Goal: Information Seeking & Learning: Find specific fact

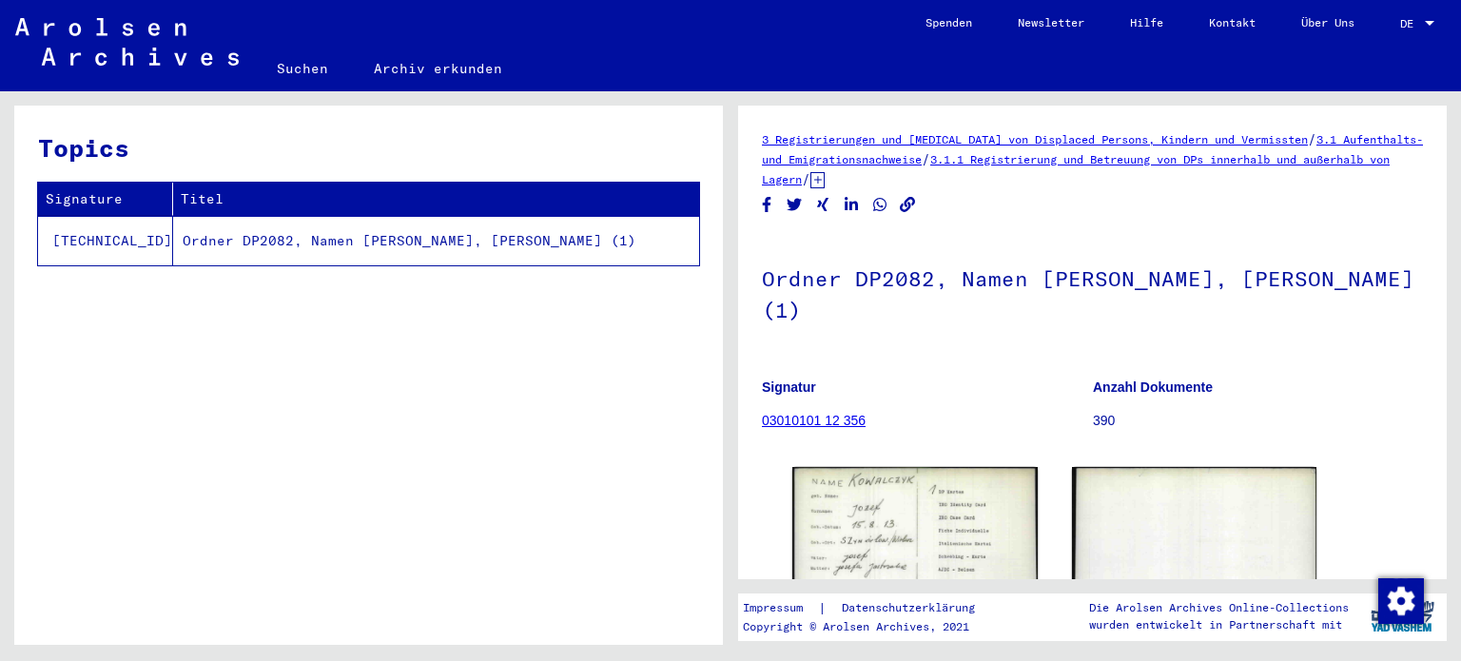
click at [1333, 362] on div "Ordner DP2082, Namen von [PERSON_NAME], Niekifer (1) Signatur 03010101 12 356 A…" at bounding box center [1092, 342] width 661 height 215
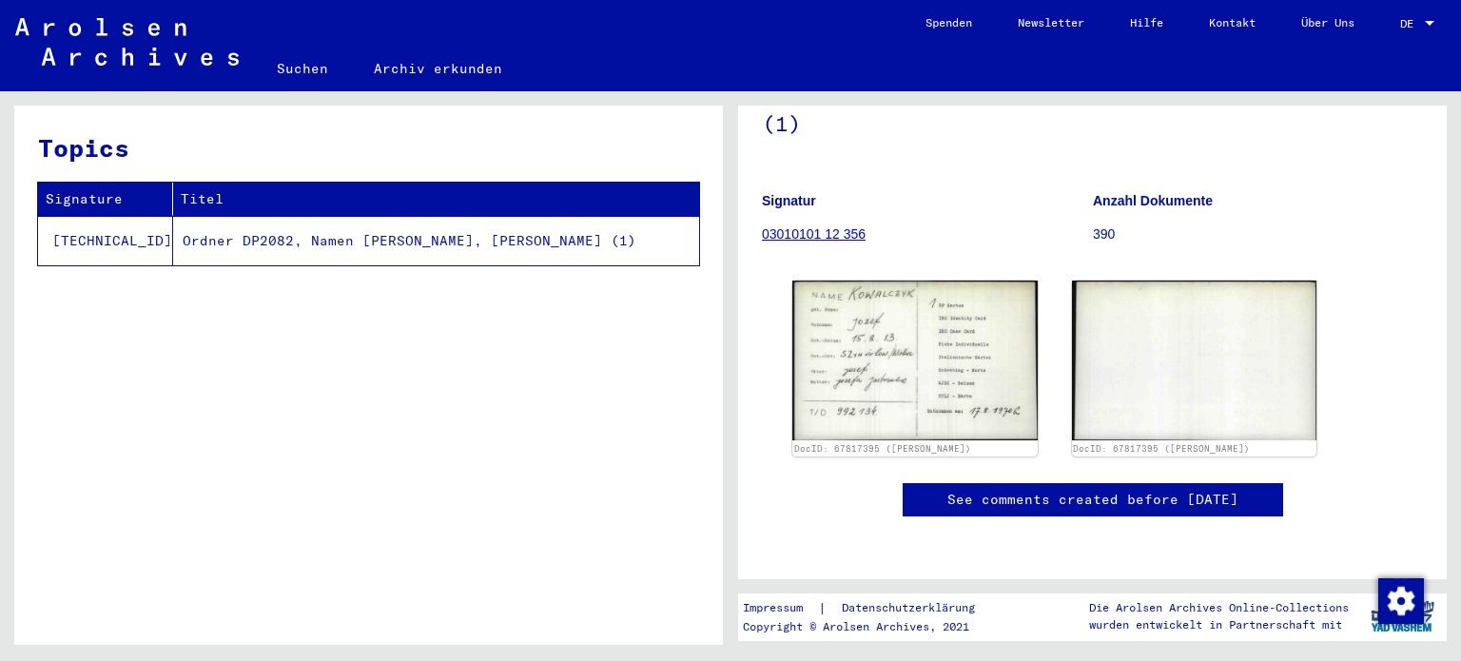
scroll to position [304, 0]
click at [631, 241] on td "Ordner DP2082, Namen [PERSON_NAME], [PERSON_NAME] (1)" at bounding box center [436, 240] width 526 height 49
drag, startPoint x: 584, startPoint y: 235, endPoint x: 649, endPoint y: 235, distance: 64.7
click at [649, 235] on td "Ordner DP2082, Namen [PERSON_NAME], [PERSON_NAME] (1)" at bounding box center [436, 240] width 526 height 49
copy td "Niekifer"
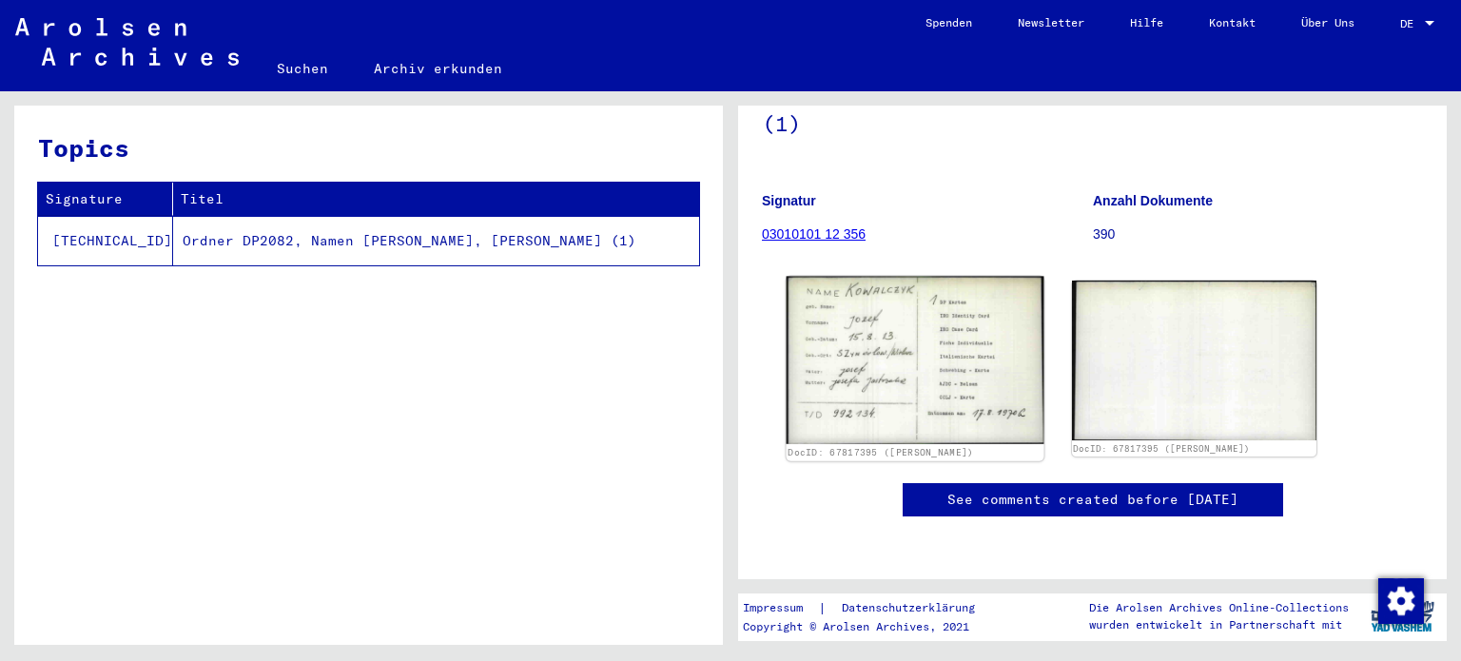
click at [879, 277] on img at bounding box center [915, 361] width 257 height 168
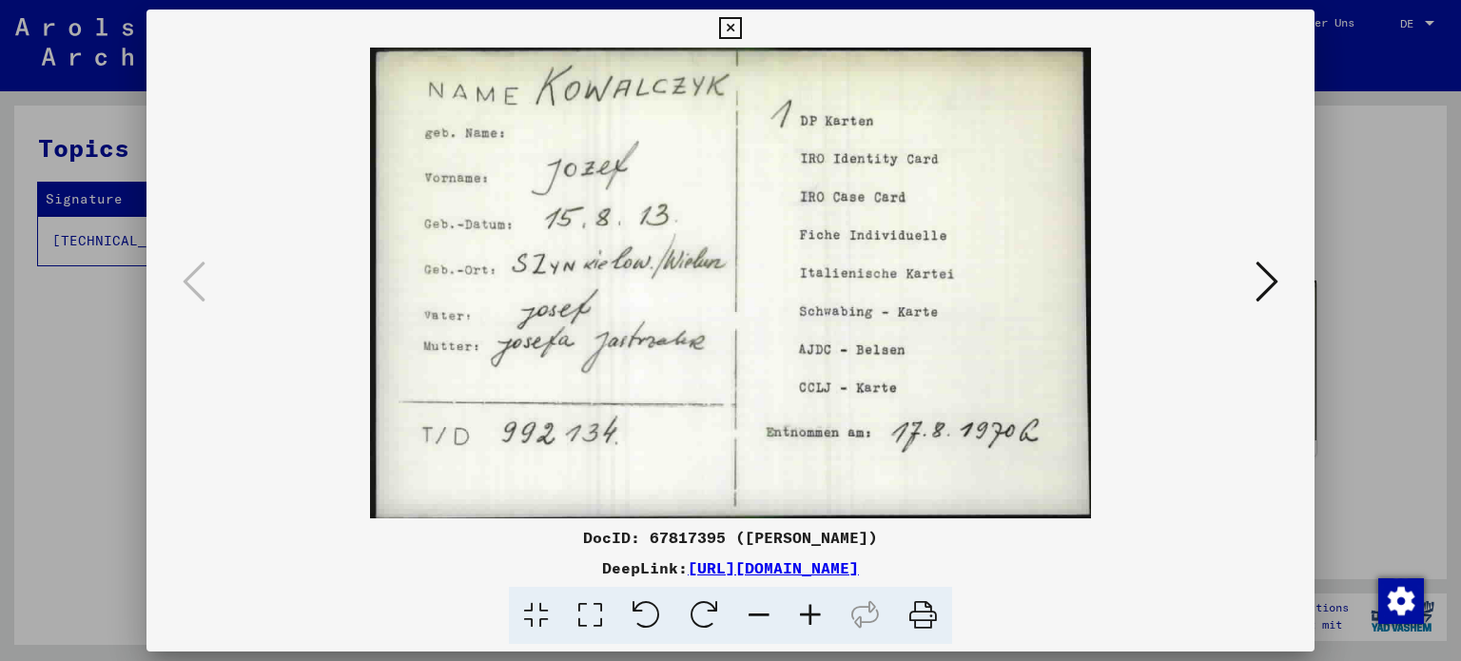
click at [83, 460] on div at bounding box center [730, 330] width 1461 height 661
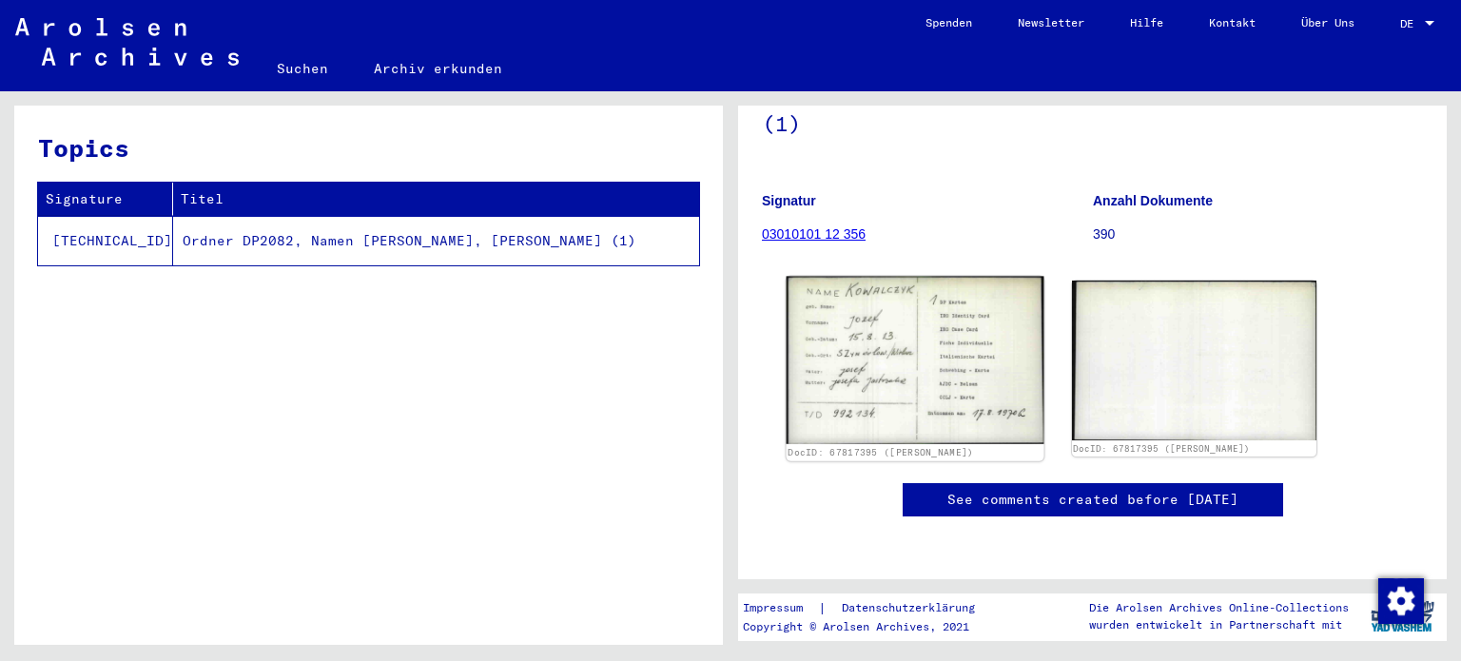
click at [920, 285] on img at bounding box center [915, 361] width 257 height 168
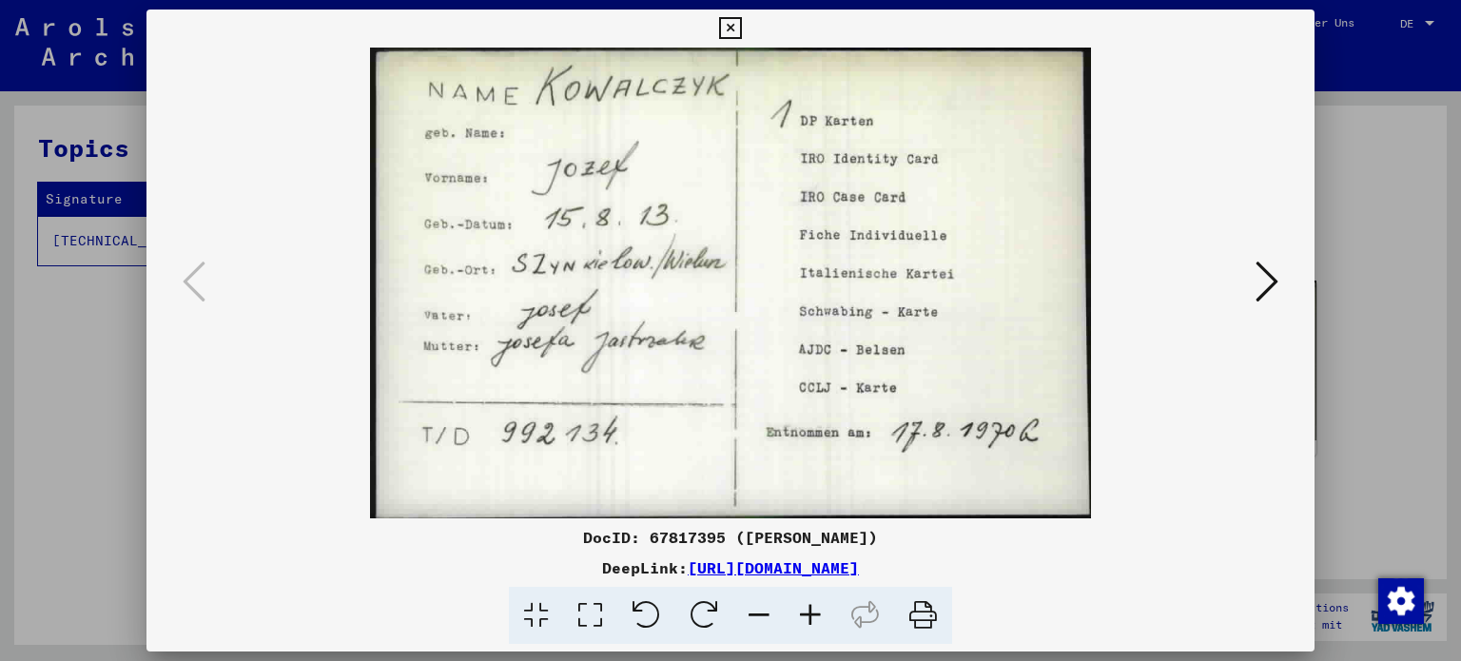
click at [1264, 290] on icon at bounding box center [1267, 282] width 23 height 46
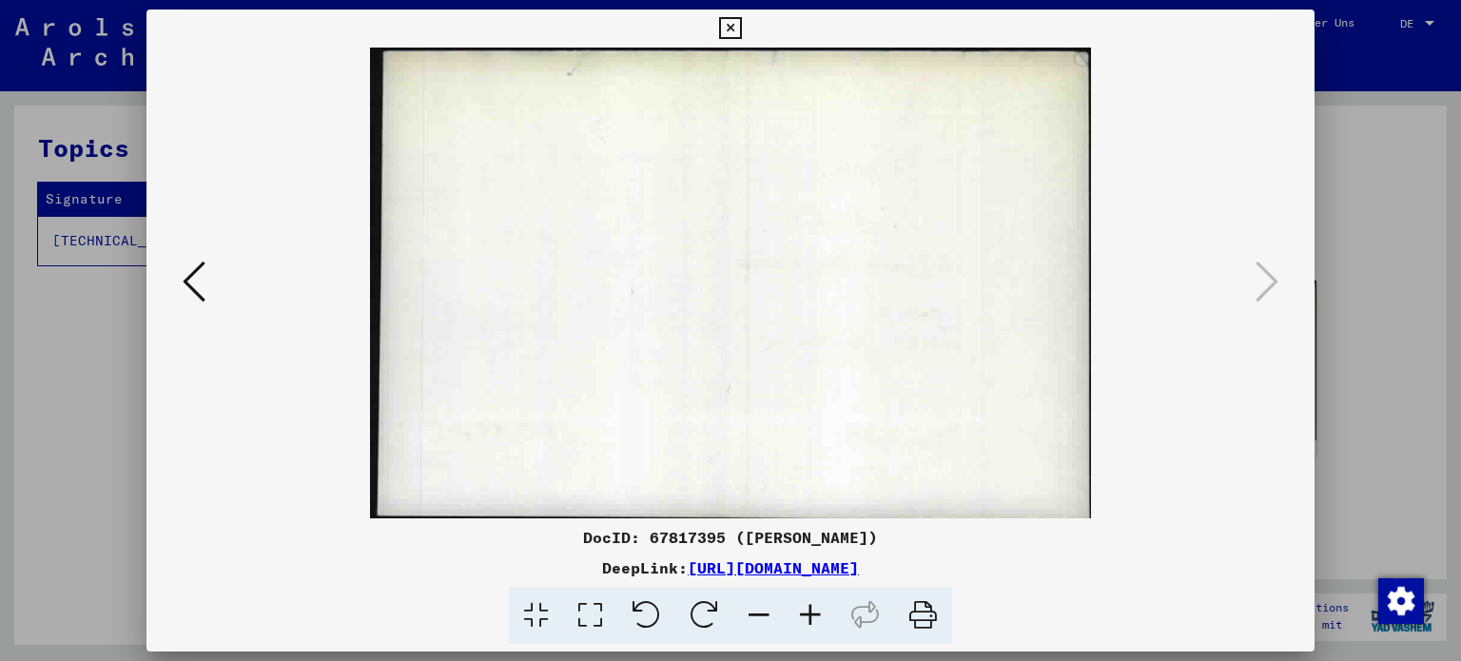
click at [734, 32] on icon at bounding box center [730, 28] width 22 height 23
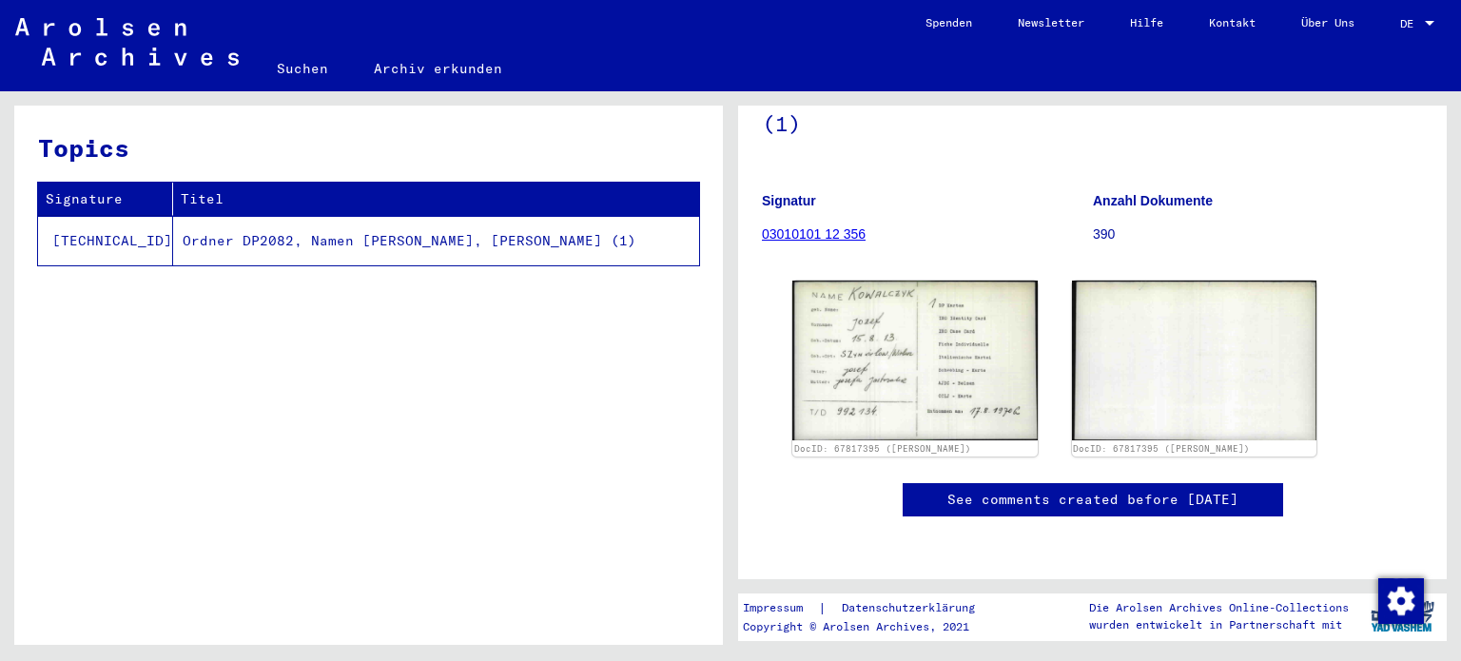
click at [264, 238] on td "Ordner DP2082, Namen [PERSON_NAME], [PERSON_NAME] (1)" at bounding box center [436, 240] width 526 height 49
click at [173, 245] on td "Ordner DP2082, Namen [PERSON_NAME], [PERSON_NAME] (1)" at bounding box center [436, 240] width 526 height 49
click at [89, 245] on td "[TECHNICAL_ID]" at bounding box center [105, 240] width 135 height 49
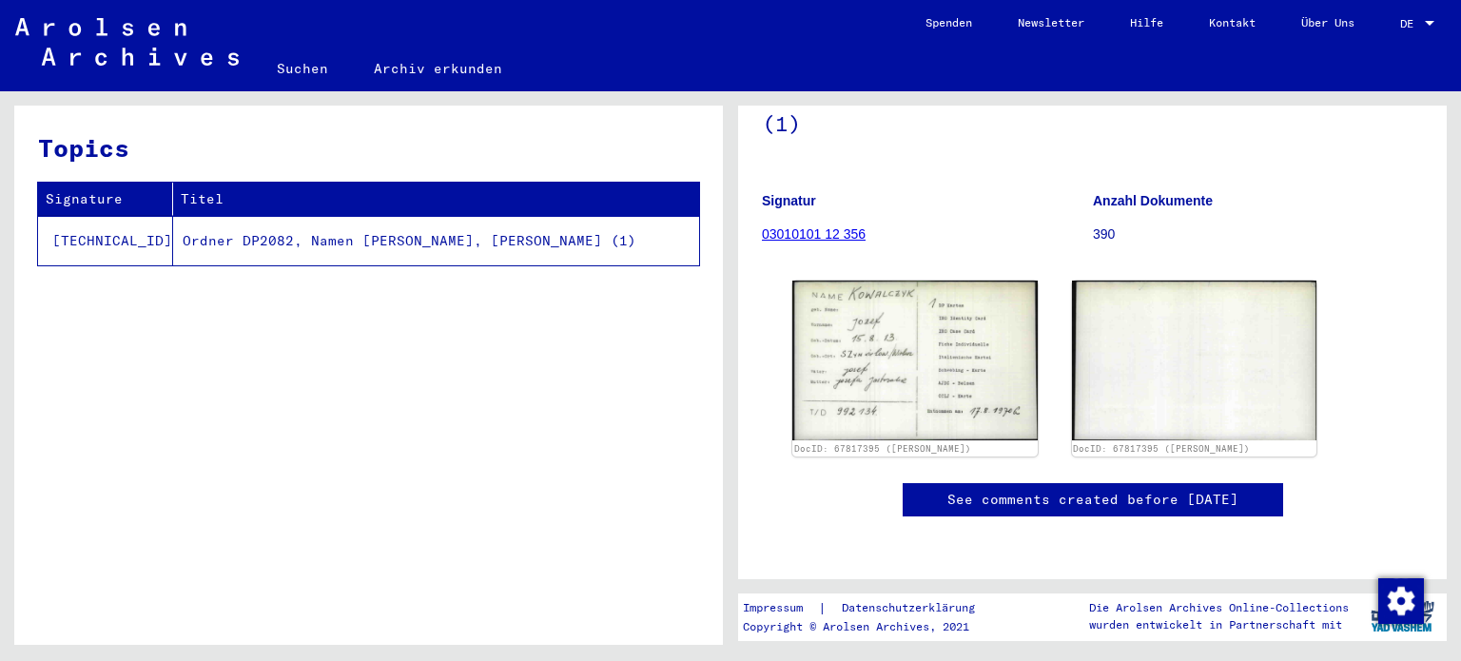
click at [87, 240] on td "[TECHNICAL_ID]" at bounding box center [105, 240] width 135 height 49
click at [299, 68] on link "Suchen" at bounding box center [302, 69] width 97 height 46
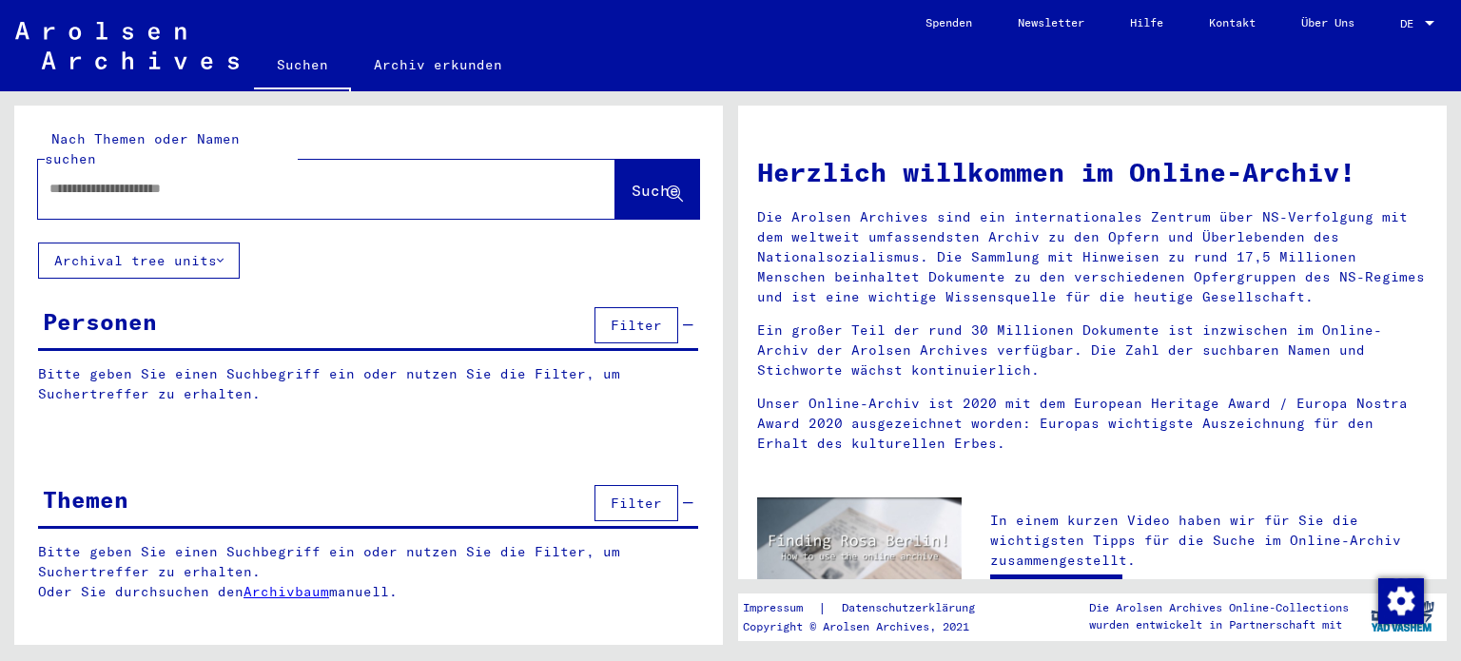
click at [206, 179] on input "text" at bounding box center [303, 189] width 509 height 20
type input "*******"
click at [634, 181] on span "Suche" at bounding box center [656, 190] width 48 height 19
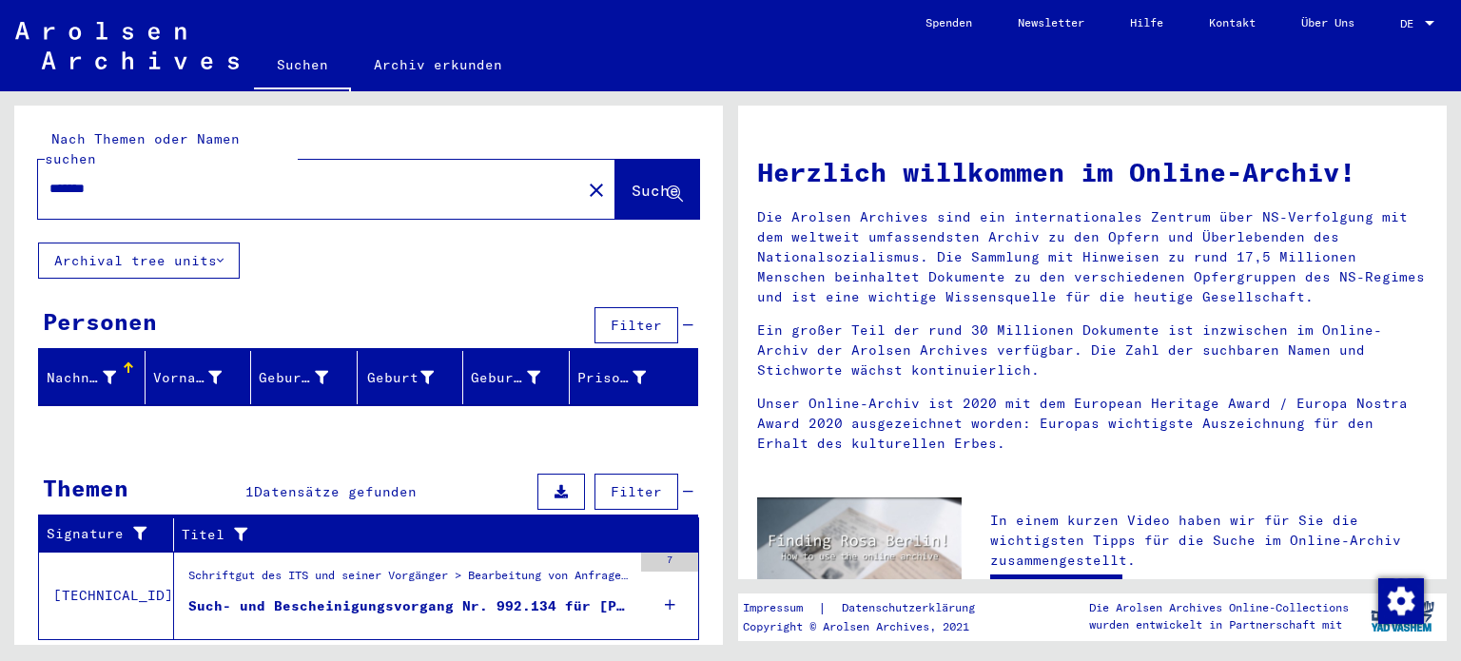
scroll to position [27, 0]
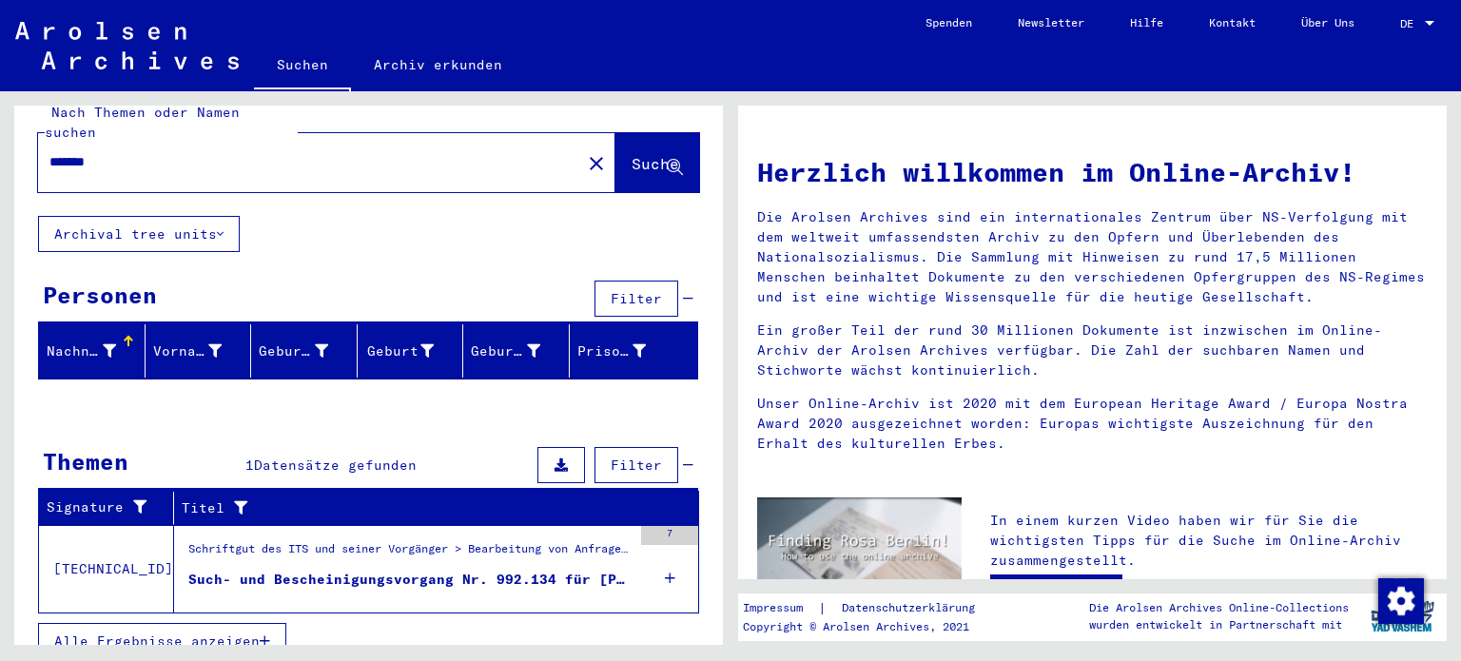
click at [665, 551] on icon at bounding box center [670, 578] width 10 height 67
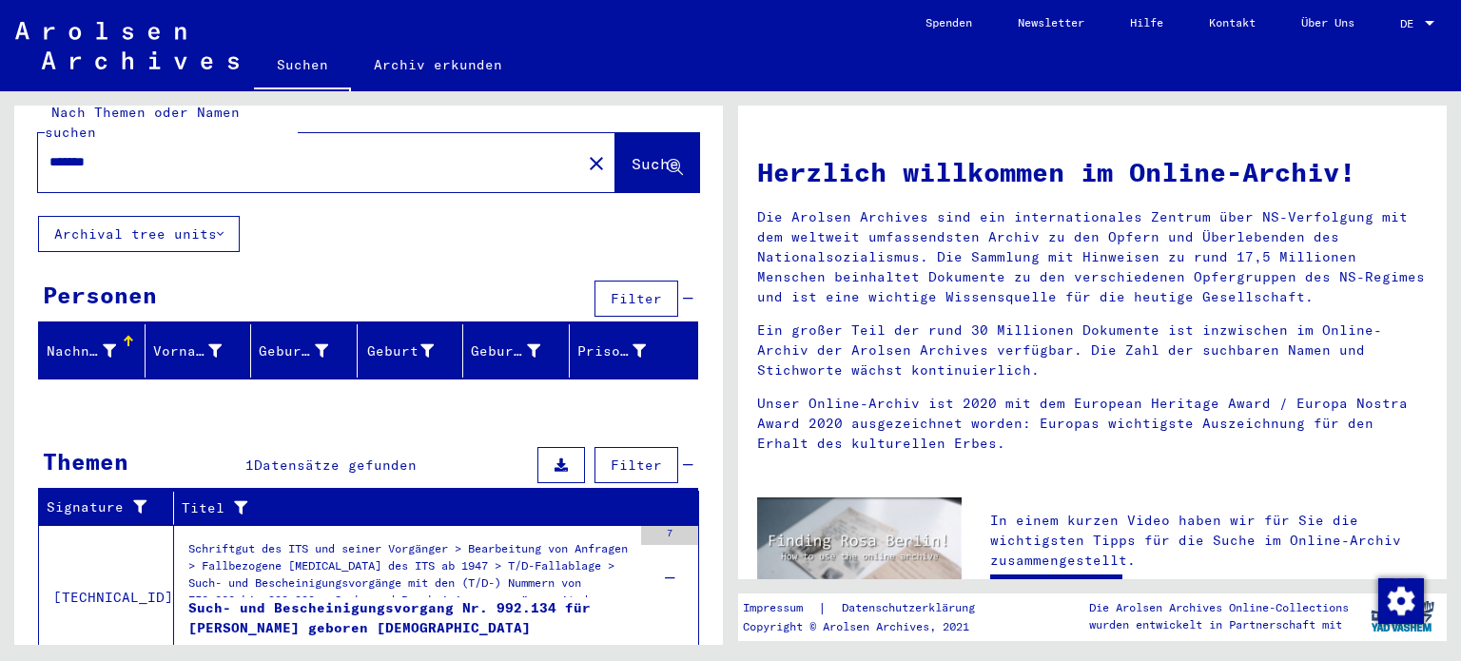
click at [489, 562] on div "Schriftgut des ITS und seiner Vorgänger > Bearbeitung von Anfragen > Fallbezoge…" at bounding box center [409, 568] width 443 height 57
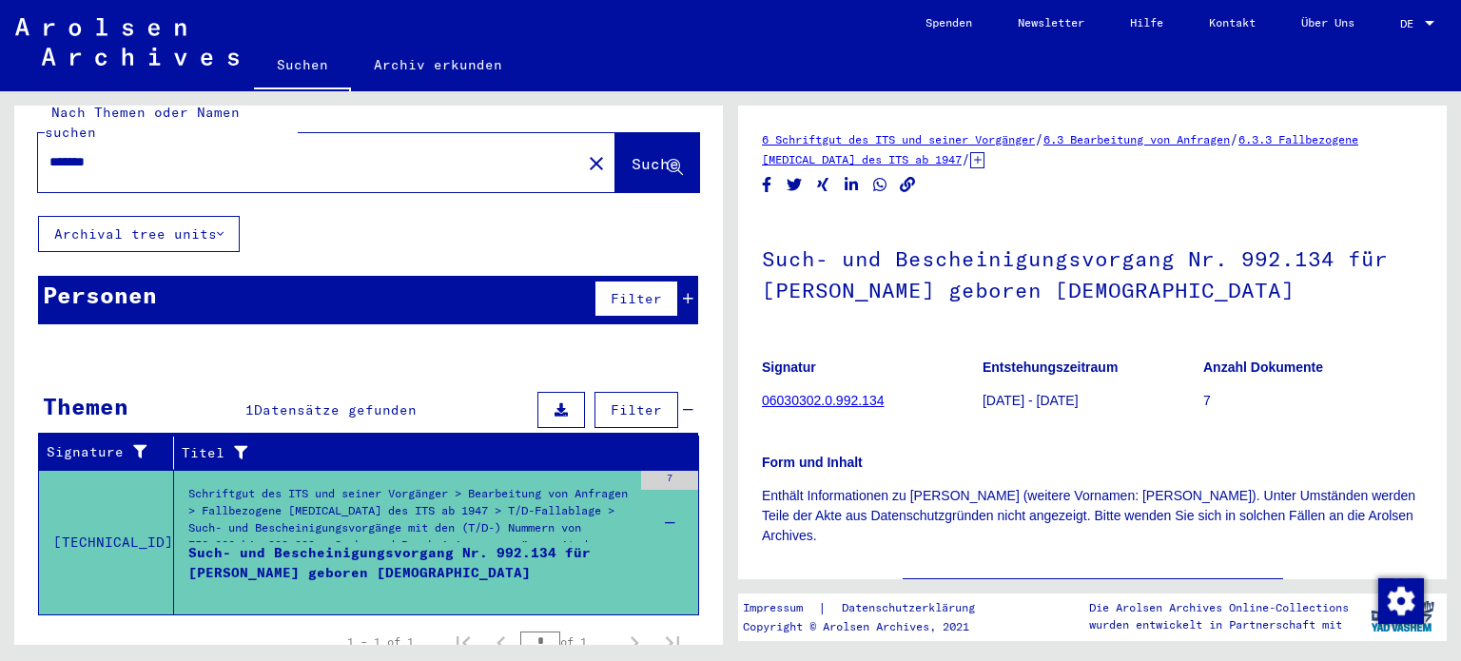
click at [812, 402] on link "06030302.0.992.134" at bounding box center [823, 400] width 122 height 15
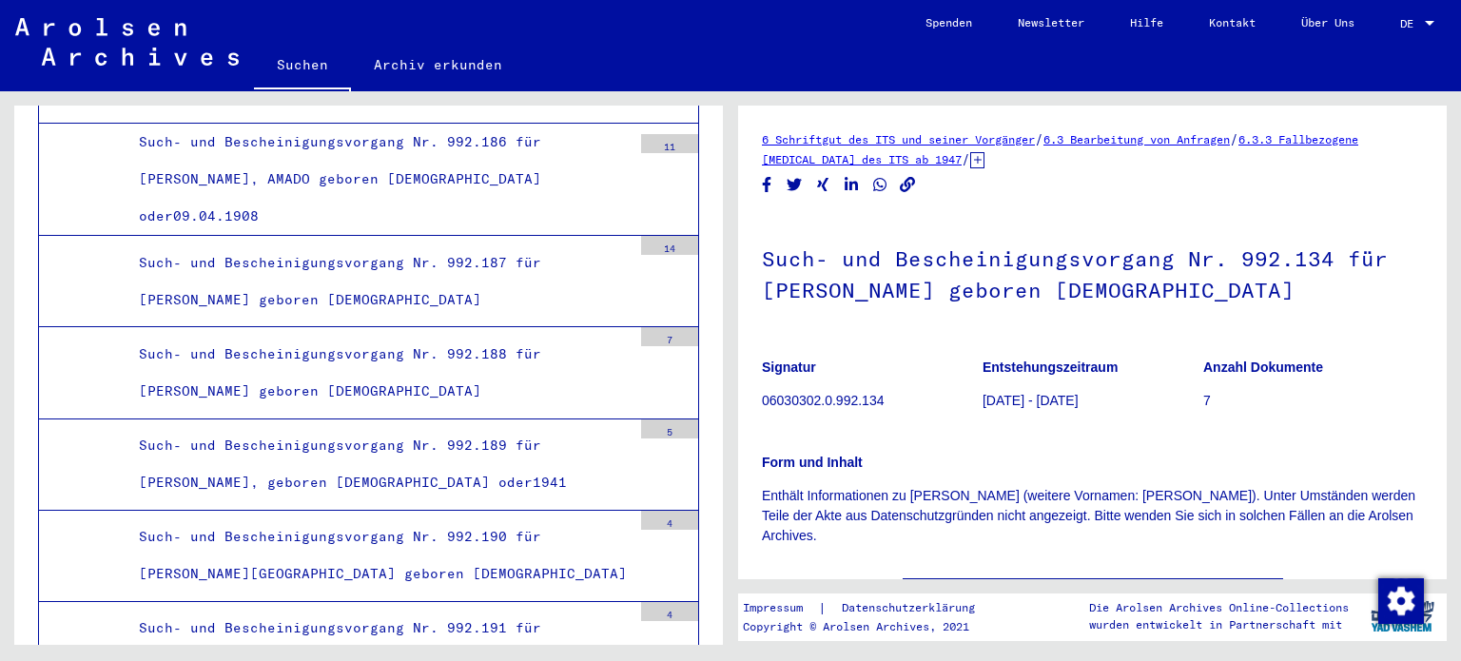
scroll to position [56131, 0]
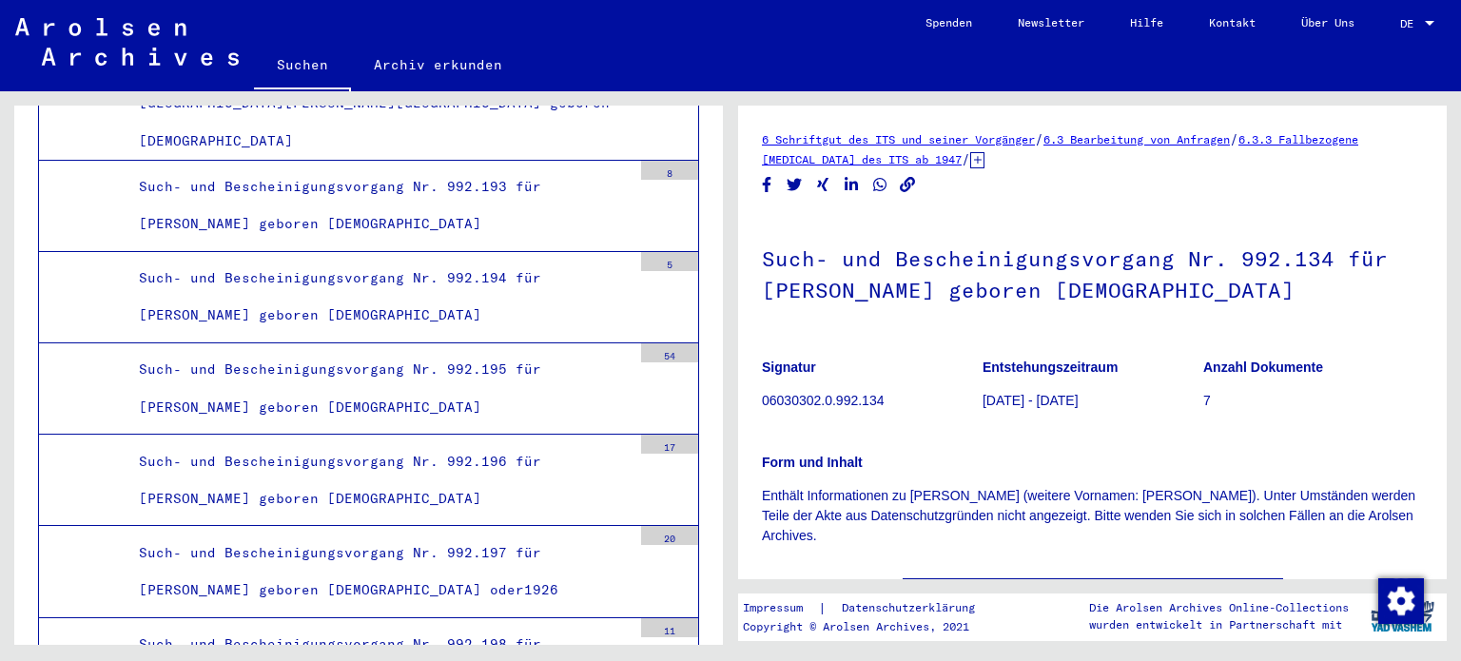
click at [986, 135] on link "6 Schriftgut des ITS und seiner Vorgänger" at bounding box center [898, 139] width 273 height 14
click at [1202, 140] on link "6.3 Bearbeitung von Anfragen" at bounding box center [1137, 139] width 186 height 14
click at [963, 158] on link "6.3.3 Fallbezogene [MEDICAL_DATA] des ITS ab 1947" at bounding box center [1060, 149] width 597 height 34
click at [985, 160] on icon at bounding box center [977, 160] width 14 height 16
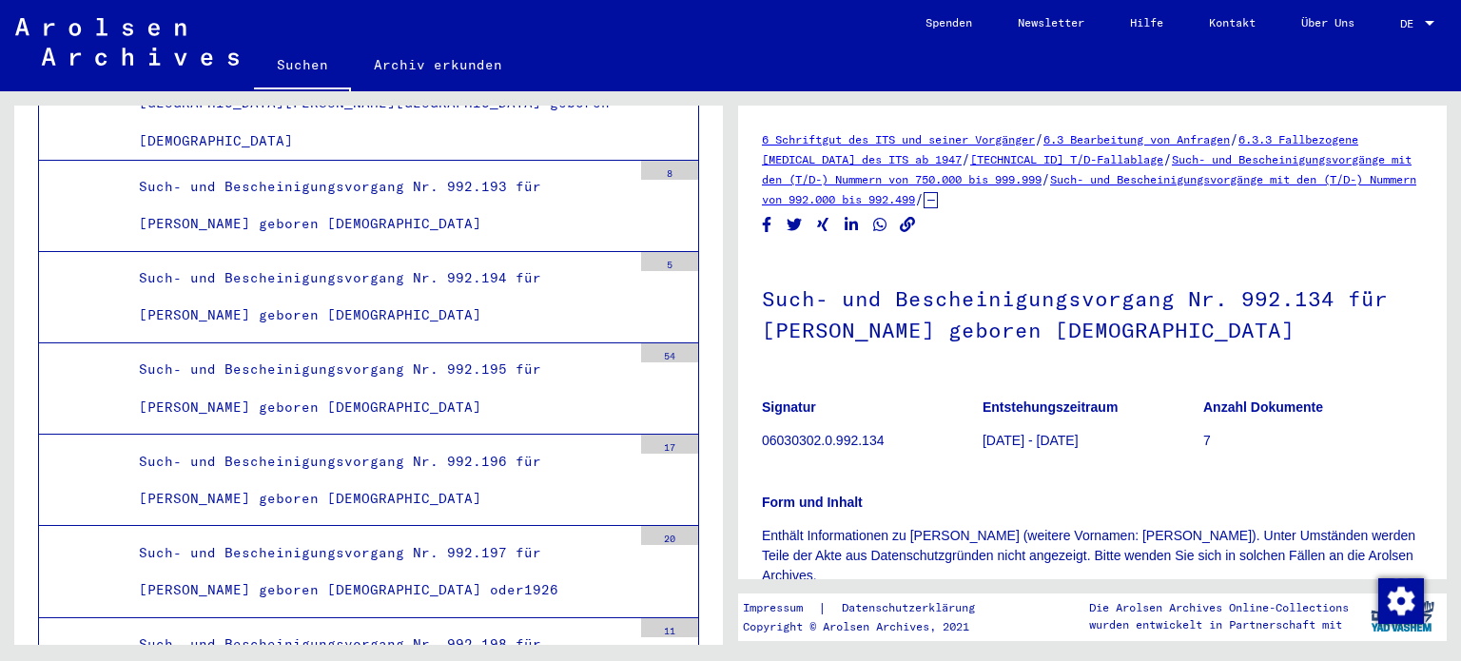
click at [1111, 158] on link "[TECHNICAL_ID] T/D-Fallablage" at bounding box center [1066, 159] width 193 height 14
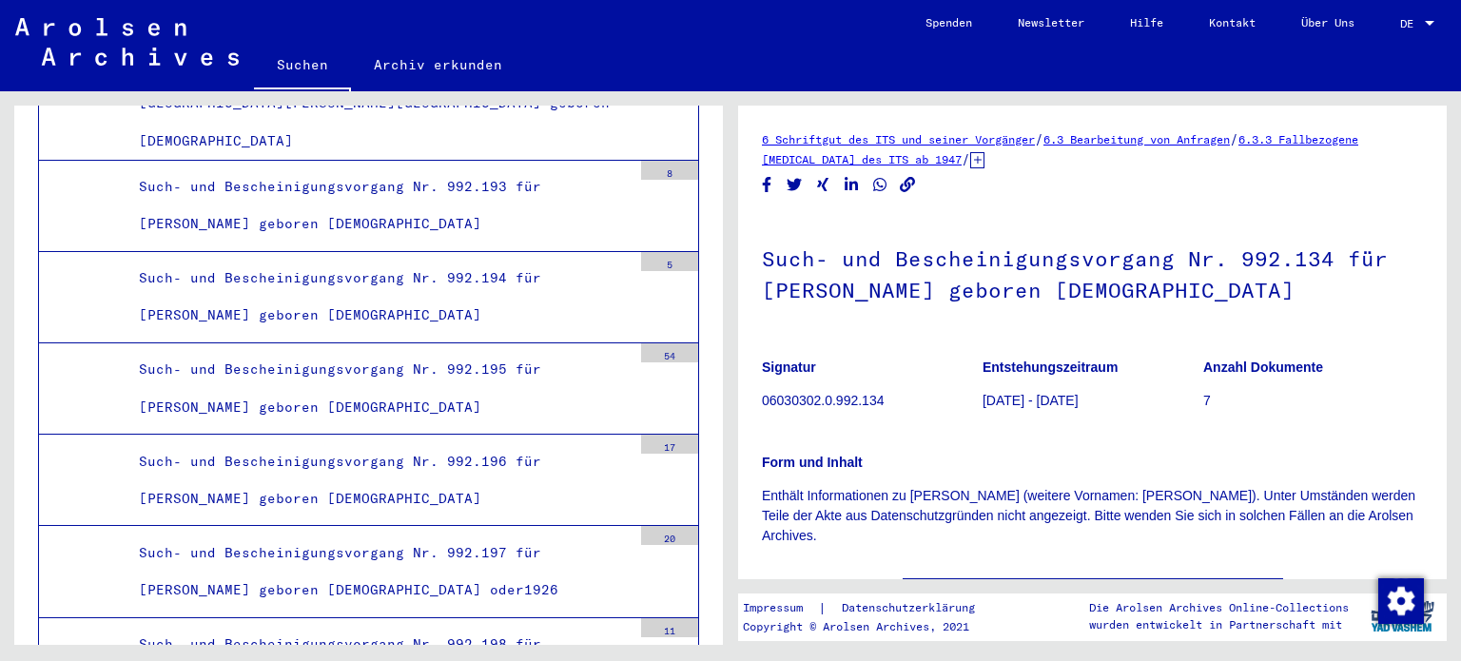
click at [852, 399] on p "06030302.0.992.134" at bounding box center [872, 401] width 220 height 20
click at [1253, 362] on b "Anzahl Dokumente" at bounding box center [1264, 367] width 120 height 15
click at [1044, 506] on p "Enthält Informationen zu [PERSON_NAME] (weitere Vornamen: [PERSON_NAME]). Unter…" at bounding box center [1092, 516] width 661 height 60
click at [925, 492] on p "Enthält Informationen zu [PERSON_NAME] (weitere Vornamen: [PERSON_NAME]). Unter…" at bounding box center [1092, 516] width 661 height 60
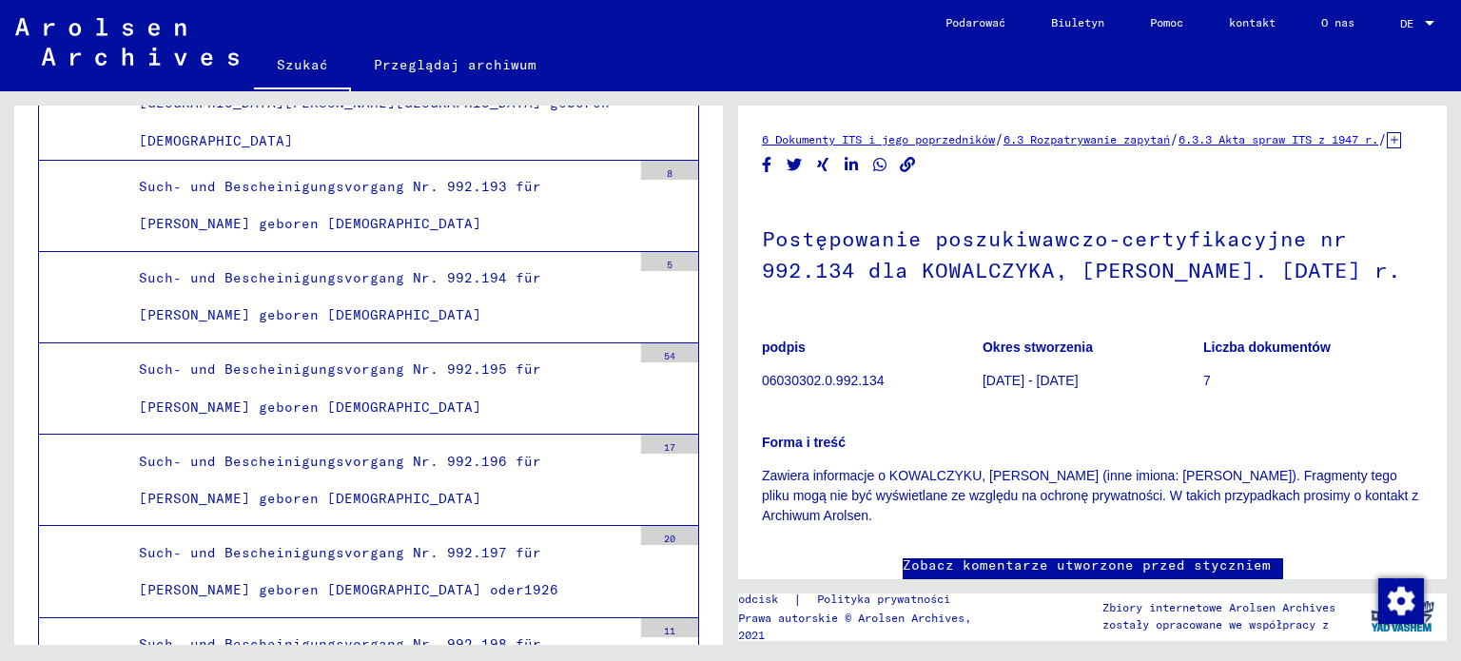
scroll to position [56168, 0]
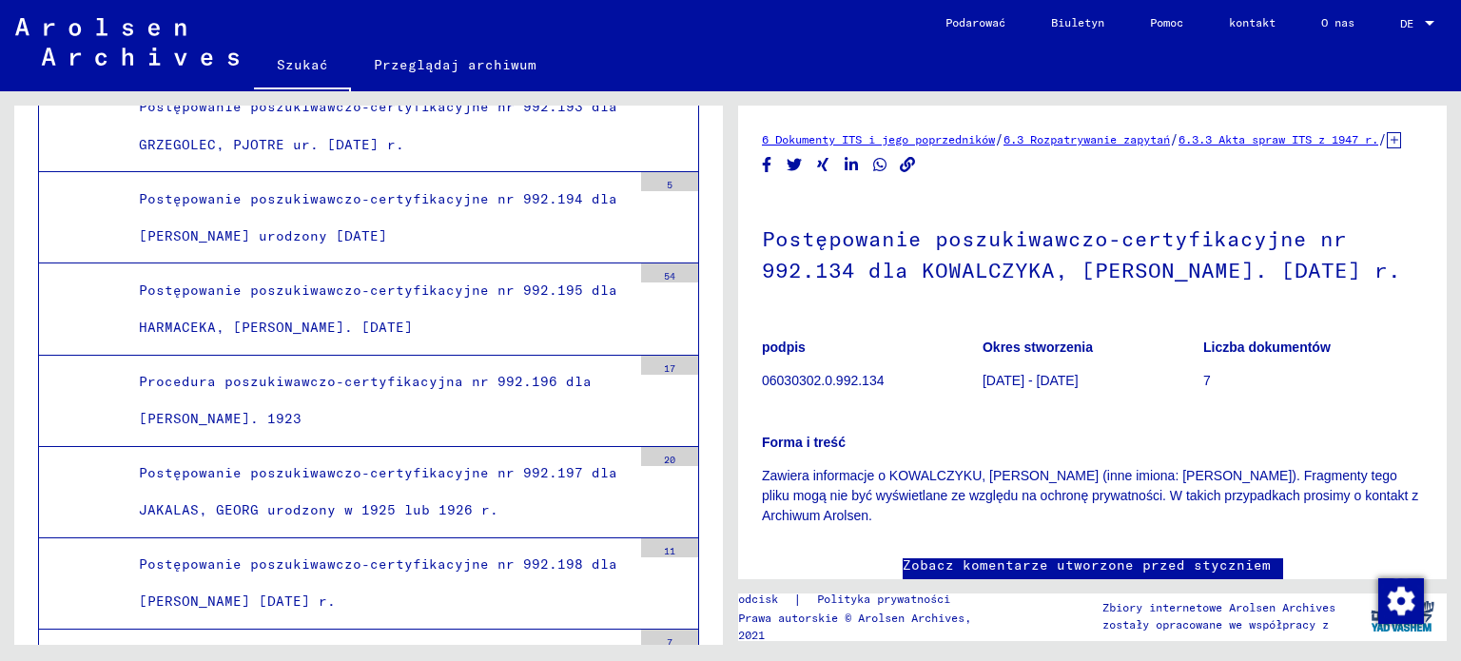
click at [1070, 482] on div "Forma i treść Zawiera informacje o KOWALCZYKU, [PERSON_NAME] (inne imiona: [PER…" at bounding box center [1092, 468] width 661 height 116
click at [1001, 453] on p "Forma i treść" at bounding box center [1092, 443] width 661 height 20
click at [963, 526] on p "Zawiera informacje o KOWALCZYKU, [PERSON_NAME] (inne imiona: [PERSON_NAME]). Fr…" at bounding box center [1092, 496] width 661 height 60
click at [1019, 504] on p "Zawiera informacje o KOWALCZYKU, [PERSON_NAME] (inne imiona: [PERSON_NAME]). Fr…" at bounding box center [1092, 496] width 661 height 60
click at [1038, 547] on div "6 Dokumenty ITS i jego poprzedników / 6.3 Rozpatrywanie zapytań / 6.3.3 Akta sp…" at bounding box center [1092, 379] width 661 height 501
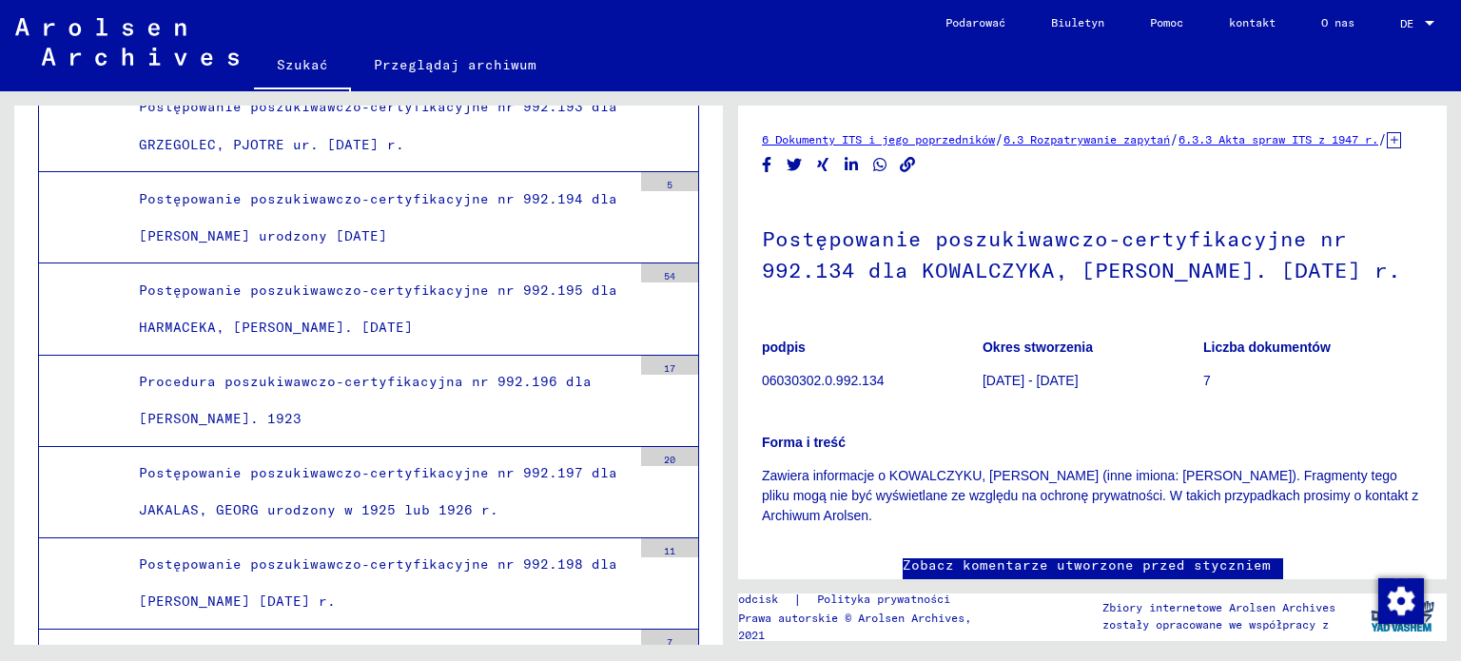
click at [1294, 570] on div "6 Dokumenty ITS i jego poprzedników / 6.3 Rozpatrywanie zapytań / 6.3.3 Akta sp…" at bounding box center [1092, 379] width 661 height 501
click at [1284, 446] on div "Forma i treść Zawiera informacje o KOWALCZYKU, [PERSON_NAME] (inne imiona: [PER…" at bounding box center [1092, 468] width 661 height 116
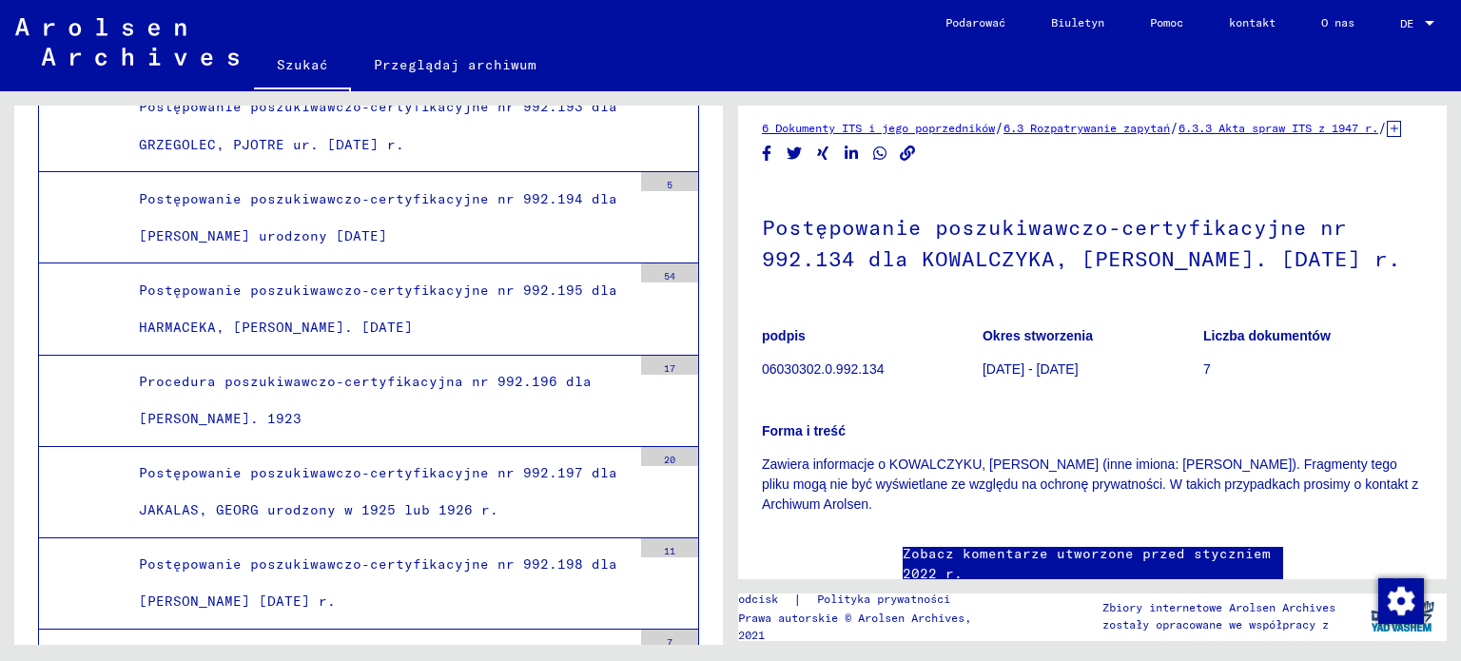
scroll to position [0, 0]
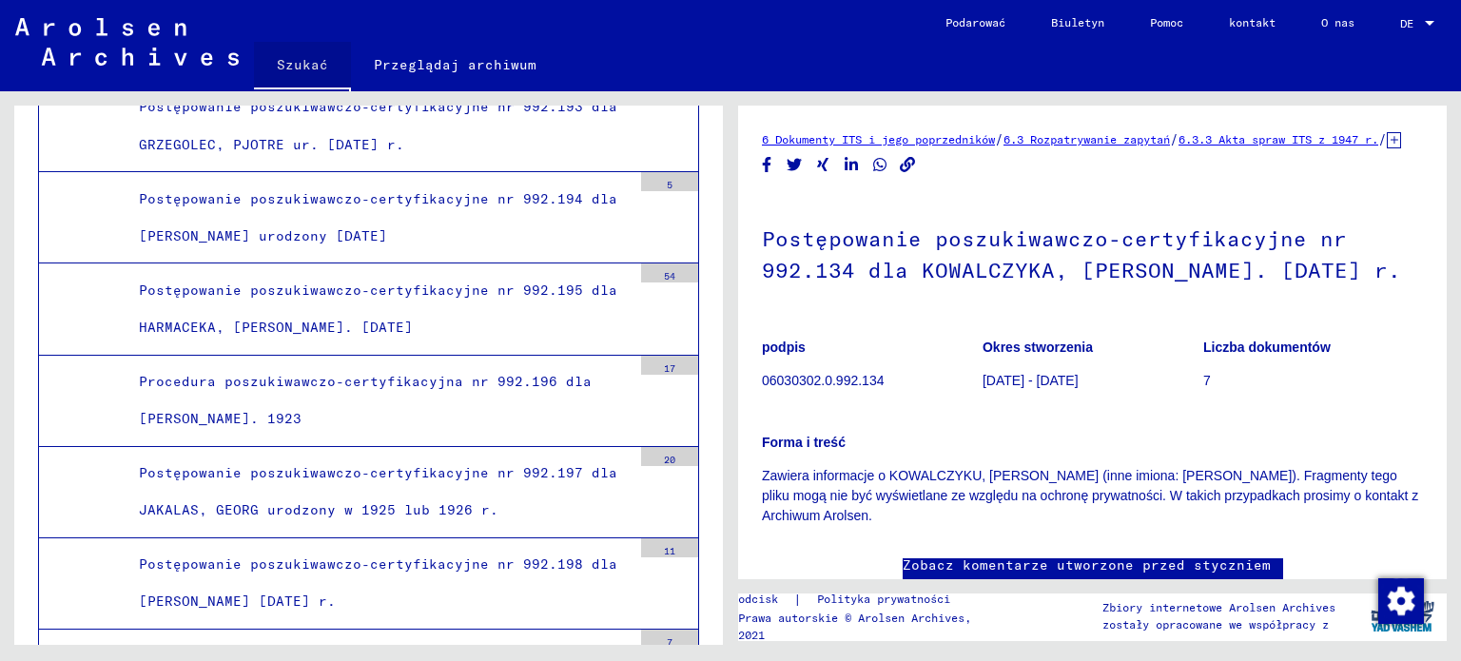
click at [308, 67] on font "Szukać" at bounding box center [302, 64] width 51 height 17
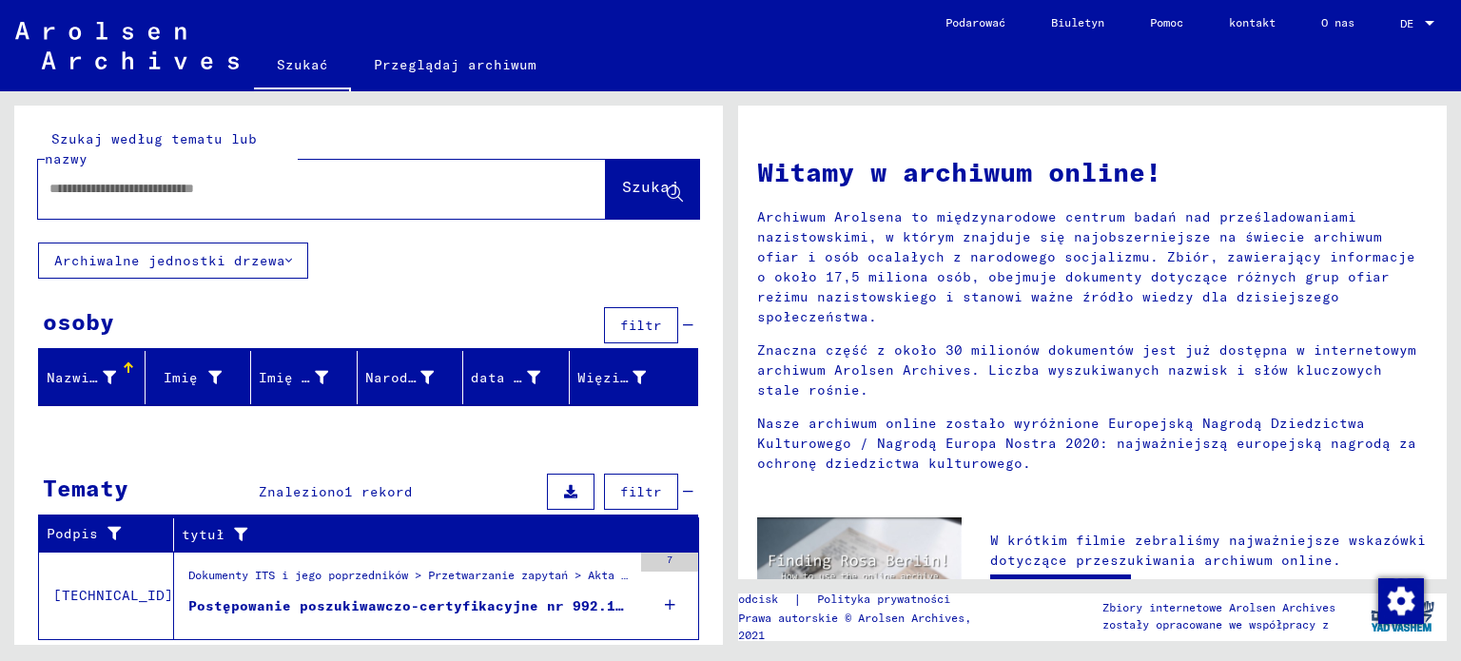
click at [195, 193] on input "text" at bounding box center [298, 189] width 499 height 20
type input "**********"
click at [622, 188] on font "Szukaj" at bounding box center [650, 186] width 57 height 19
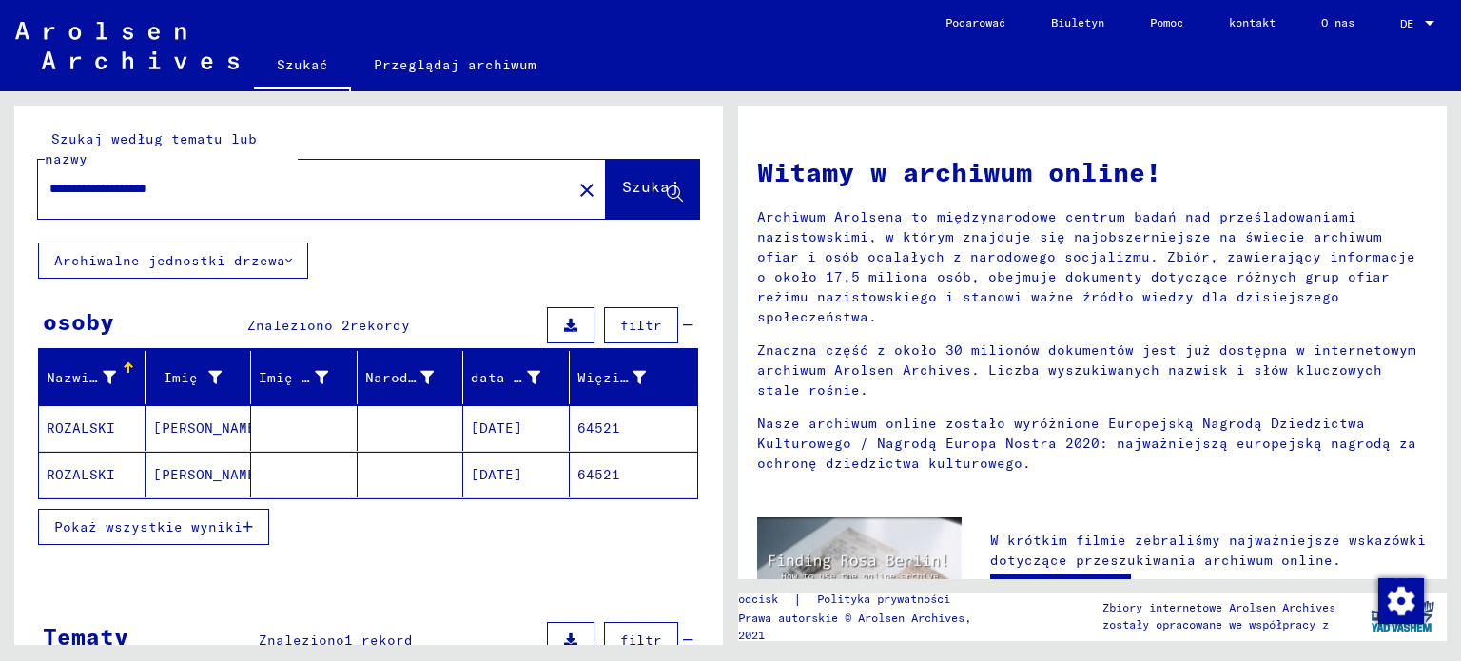
scroll to position [194, 0]
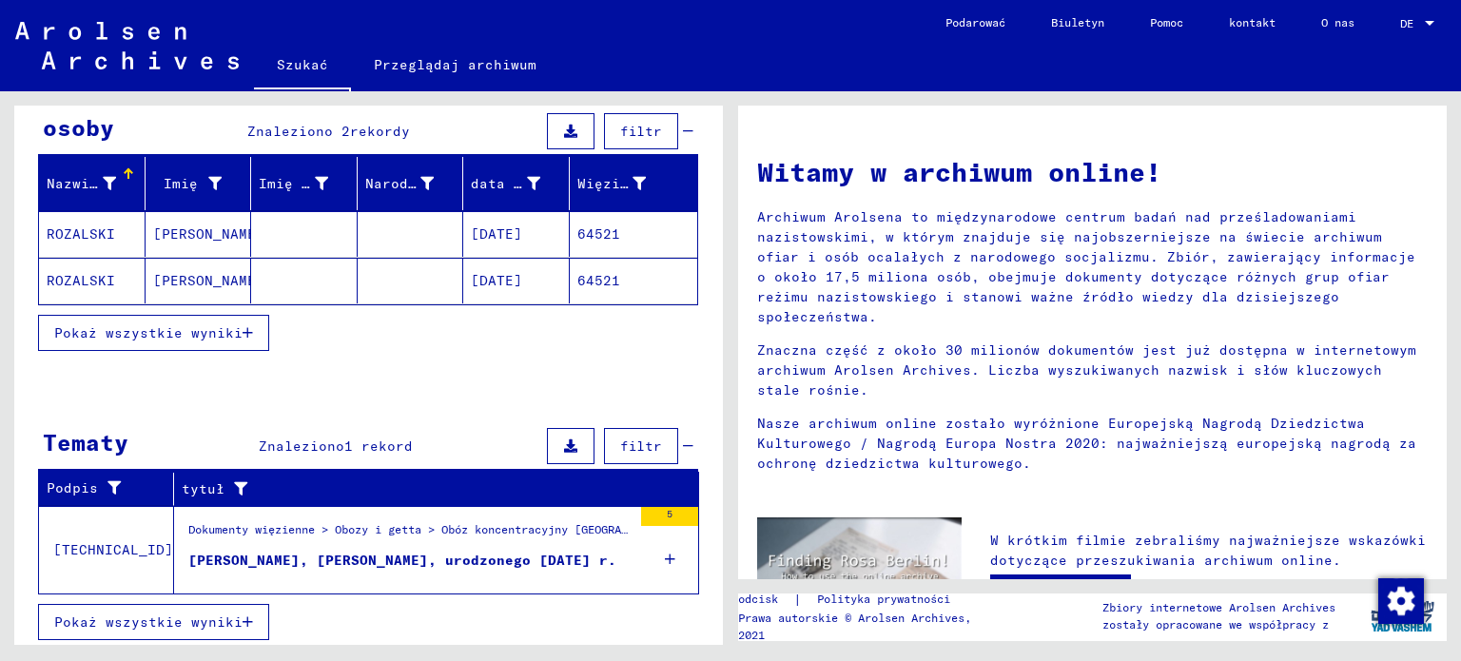
click at [244, 618] on icon "button" at bounding box center [248, 622] width 10 height 13
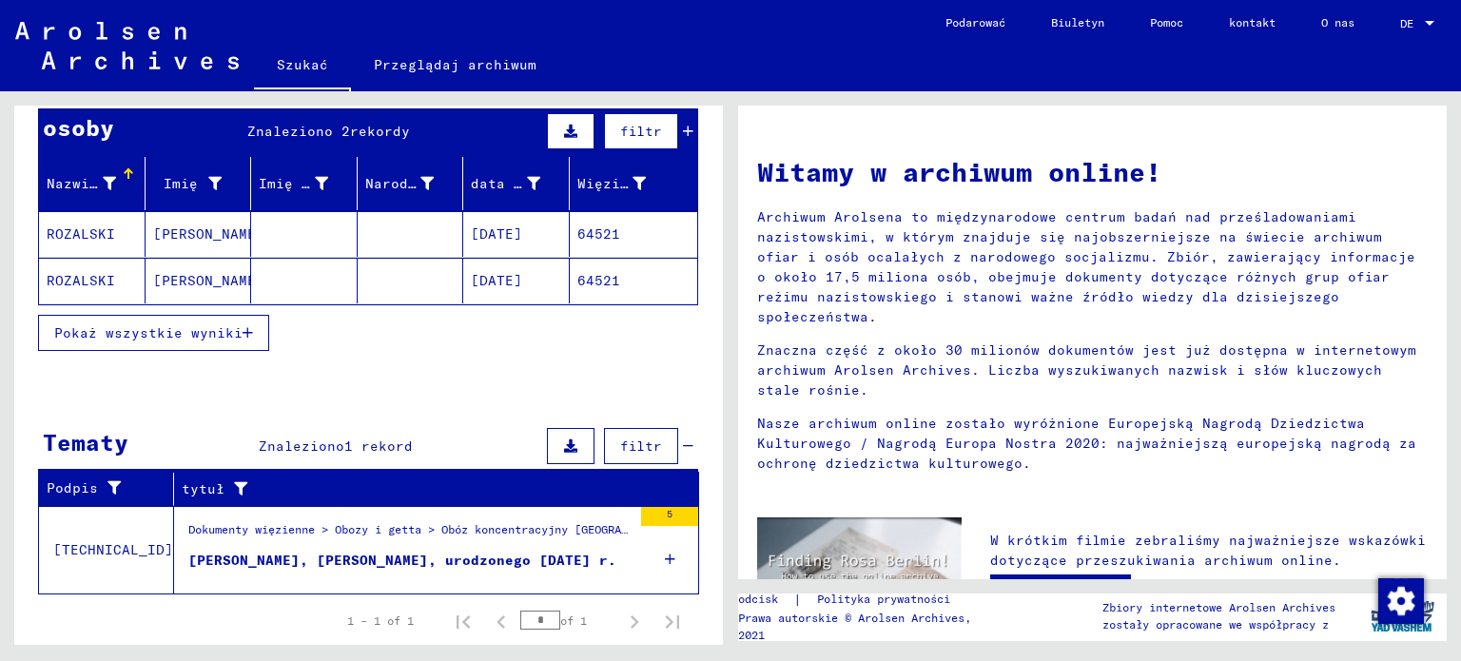
scroll to position [46, 0]
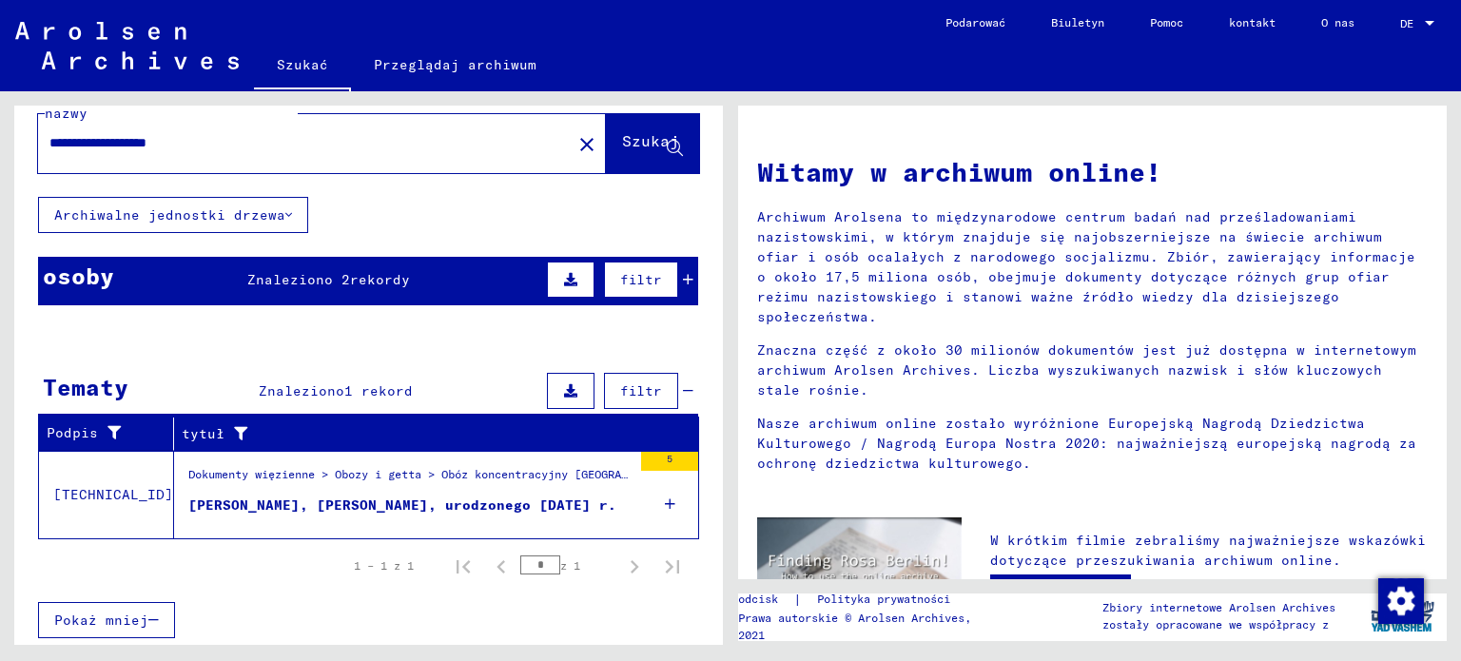
click at [683, 279] on icon at bounding box center [688, 279] width 10 height 13
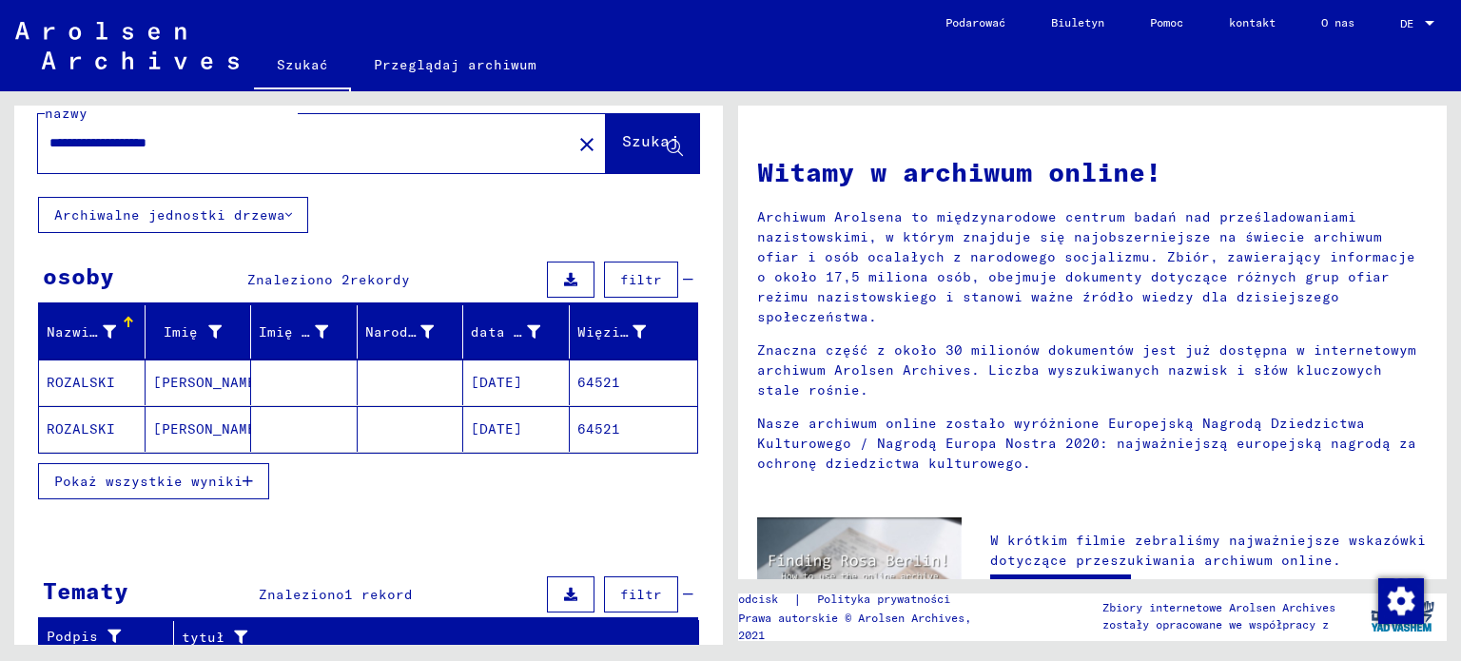
scroll to position [194, 0]
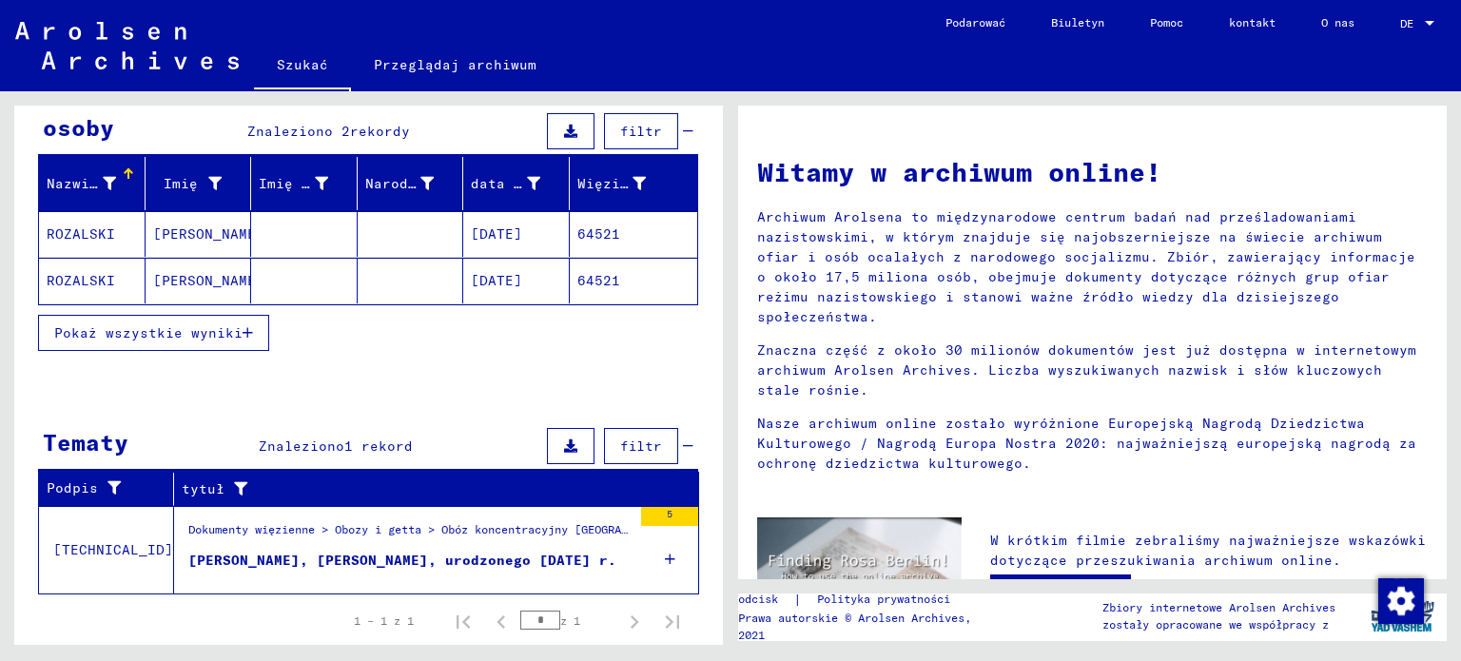
click at [88, 233] on font "ROZALSKI" at bounding box center [81, 233] width 69 height 17
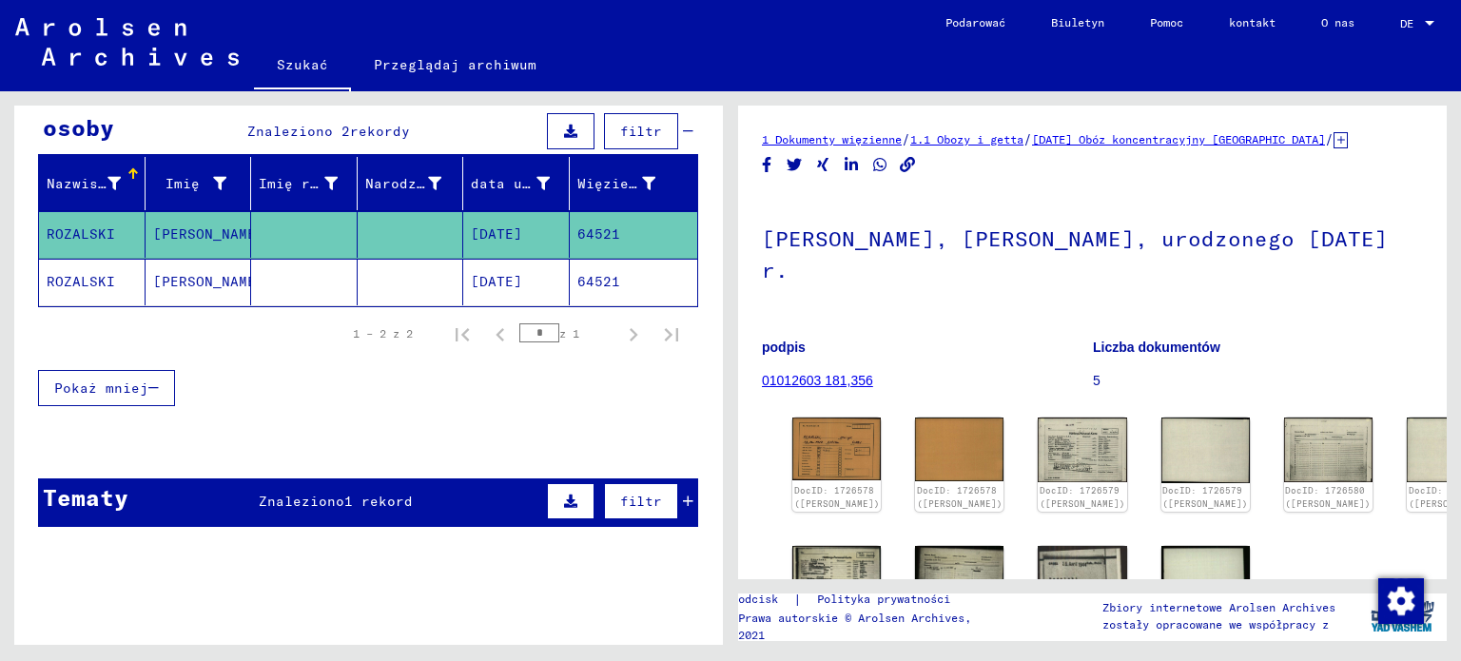
scroll to position [415, 0]
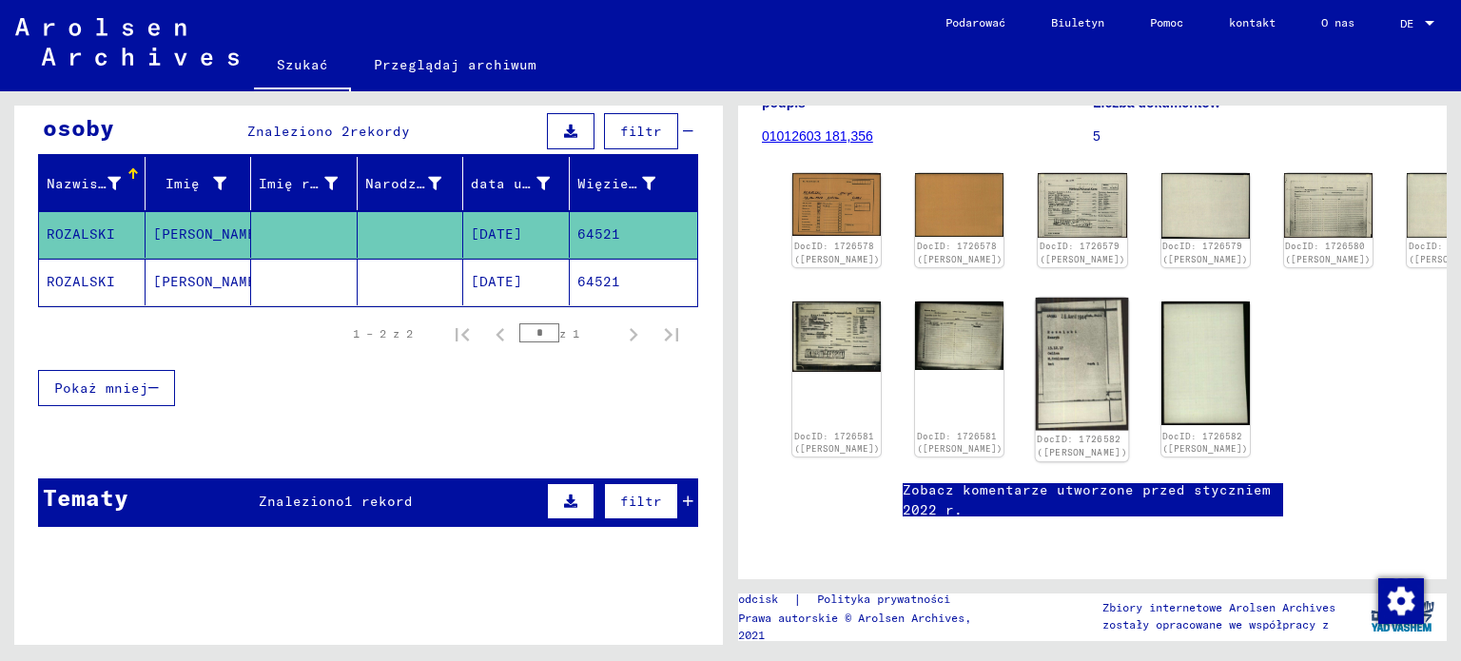
click at [1041, 298] on img at bounding box center [1082, 364] width 93 height 133
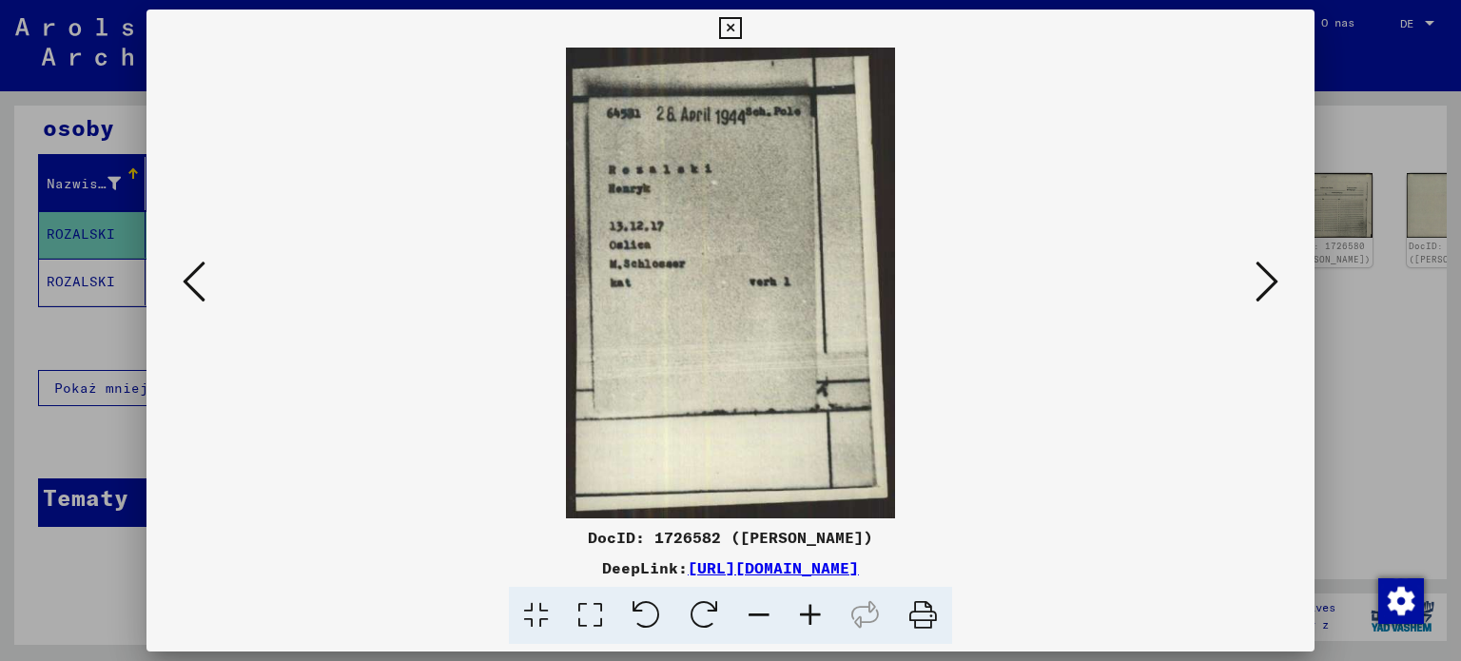
click at [1041, 211] on img at bounding box center [731, 283] width 1040 height 471
click at [734, 29] on icon at bounding box center [730, 28] width 22 height 23
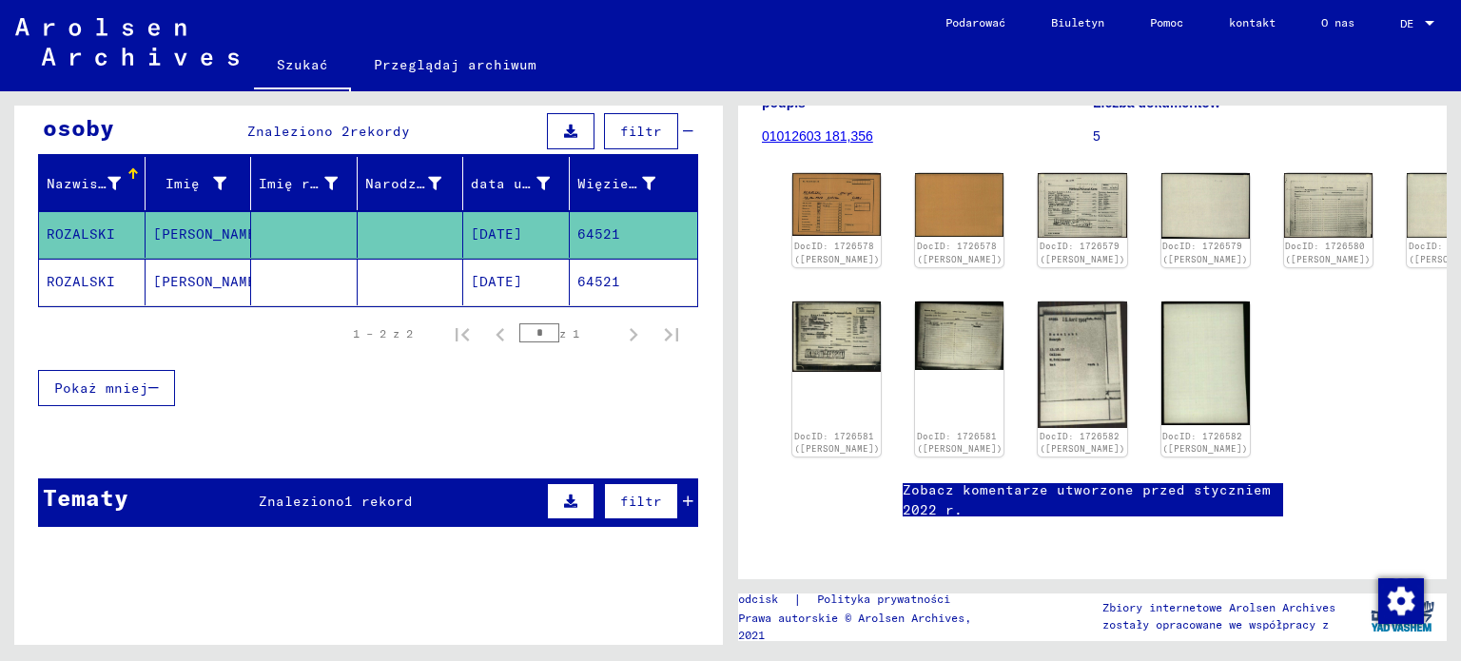
click at [194, 283] on font "[PERSON_NAME]" at bounding box center [208, 281] width 111 height 17
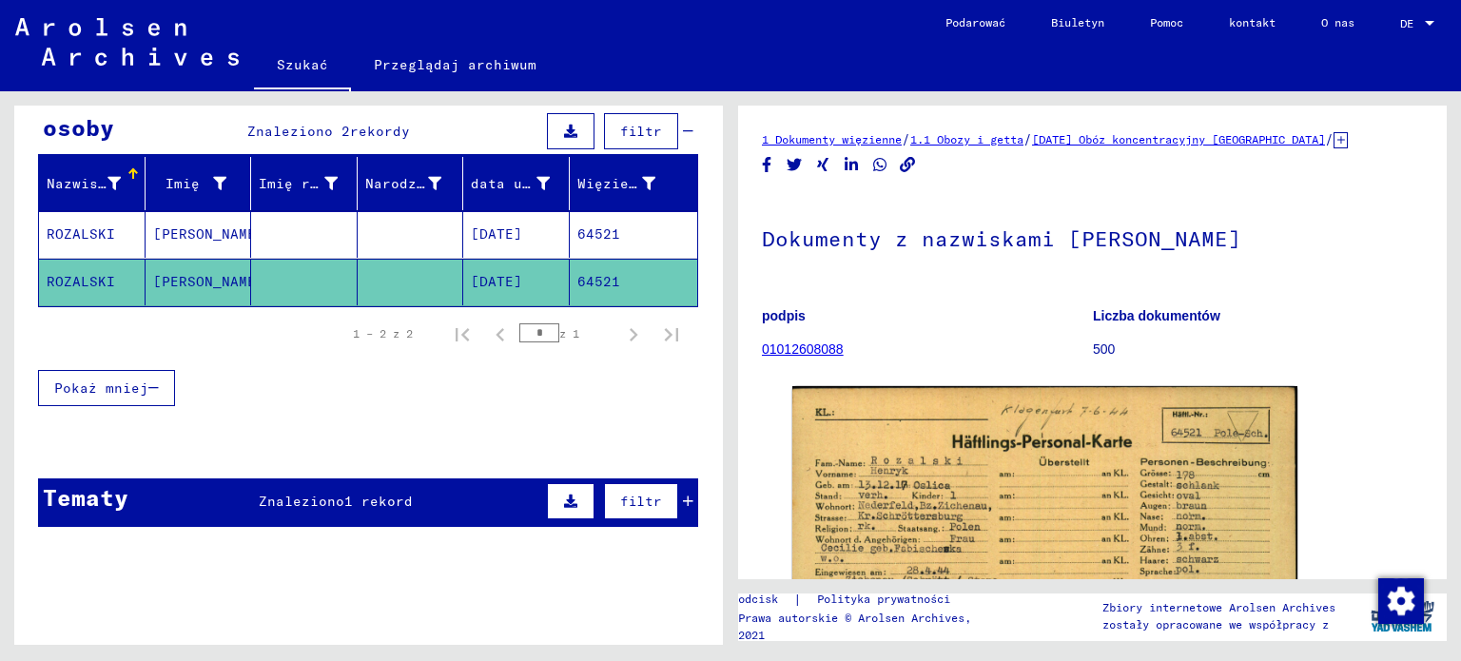
scroll to position [415, 0]
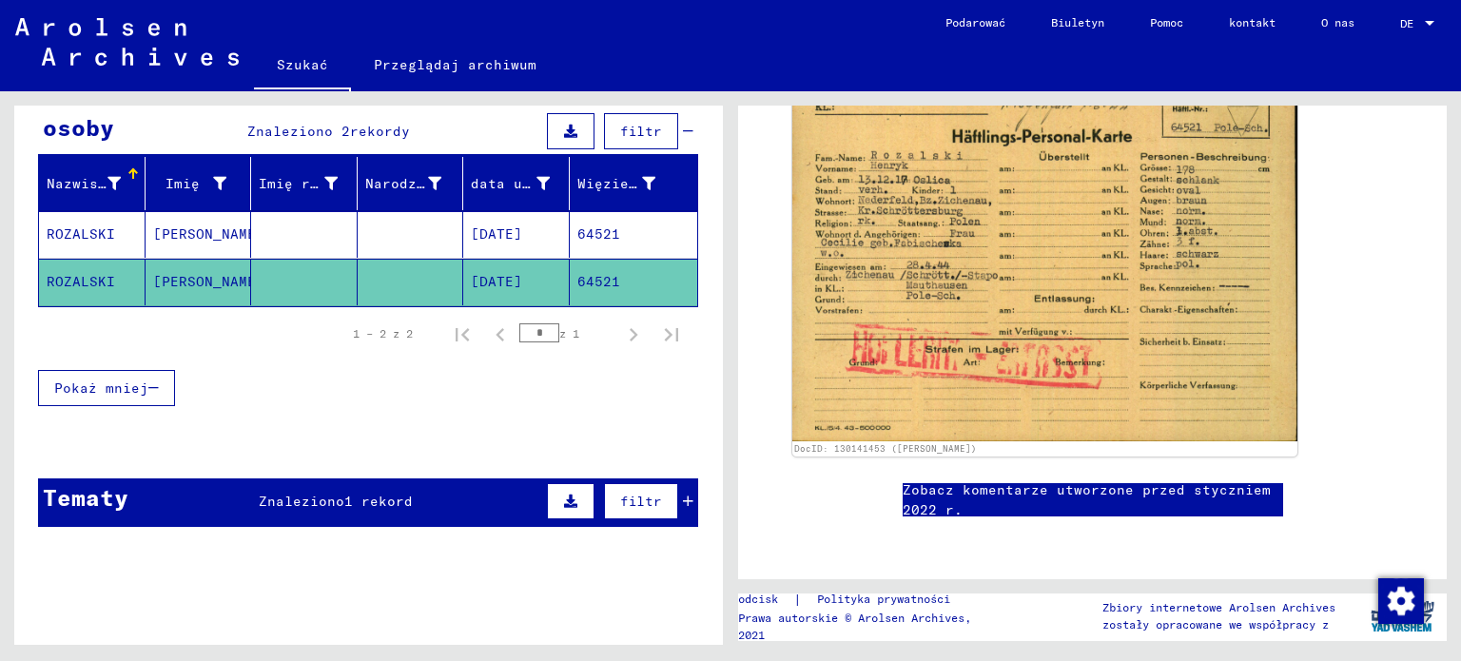
click at [683, 501] on icon at bounding box center [688, 501] width 10 height 13
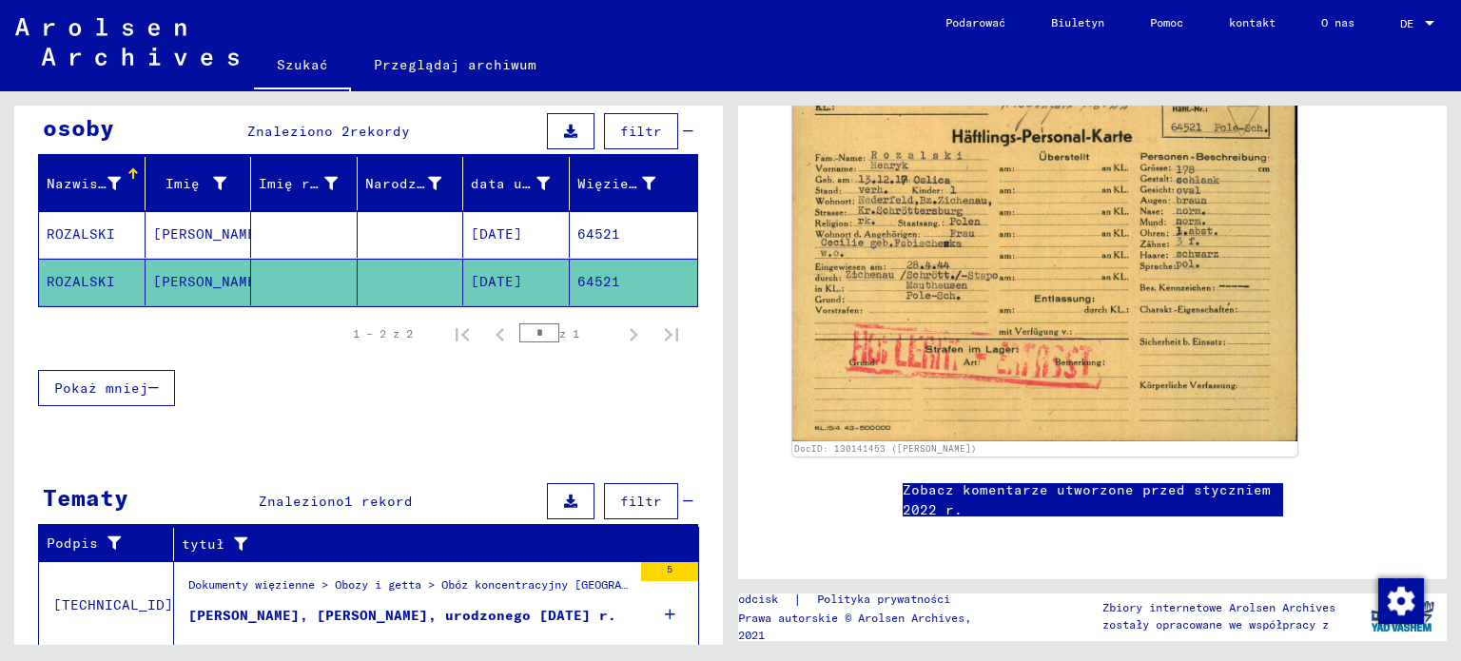
click at [518, 577] on font "Dokumenty więzienne > Obozy i getta > Obóz koncentracyjny [GEOGRAPHIC_DATA] > I…" at bounding box center [994, 584] width 1612 height 14
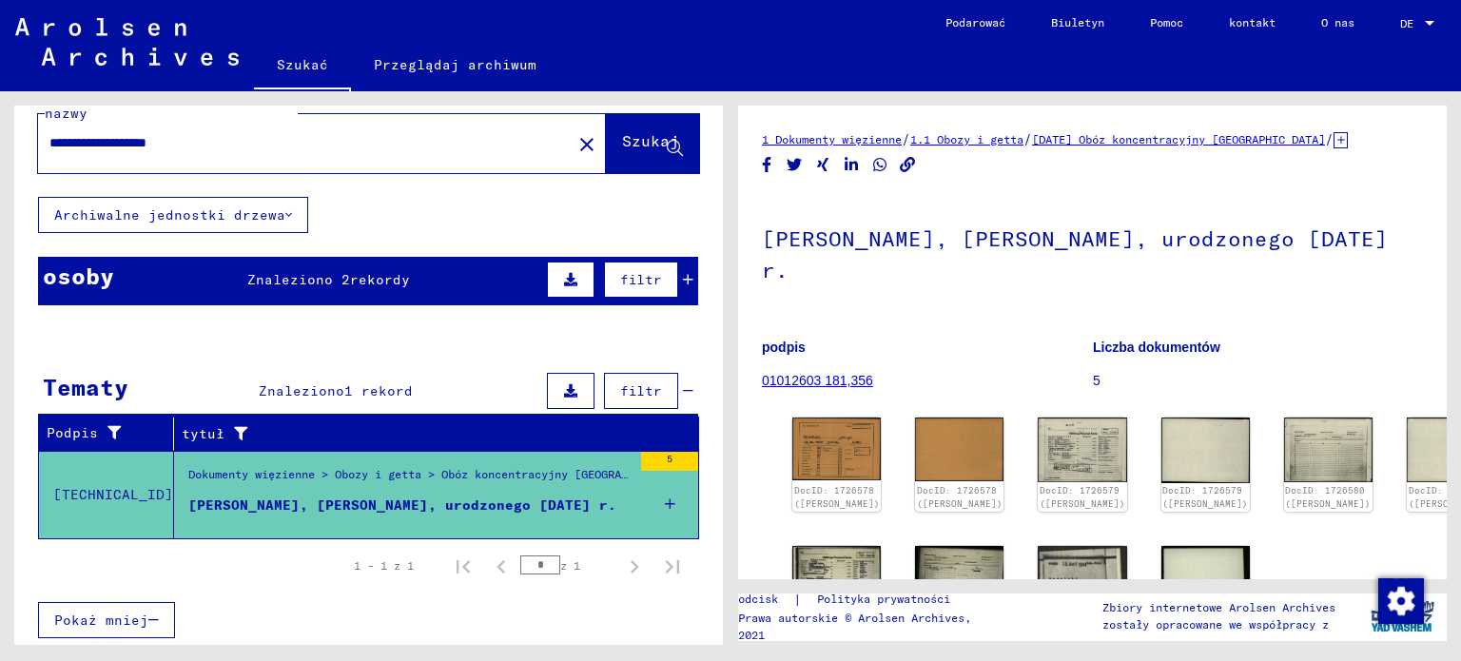
click at [816, 379] on font "01012603 181,356" at bounding box center [817, 380] width 111 height 15
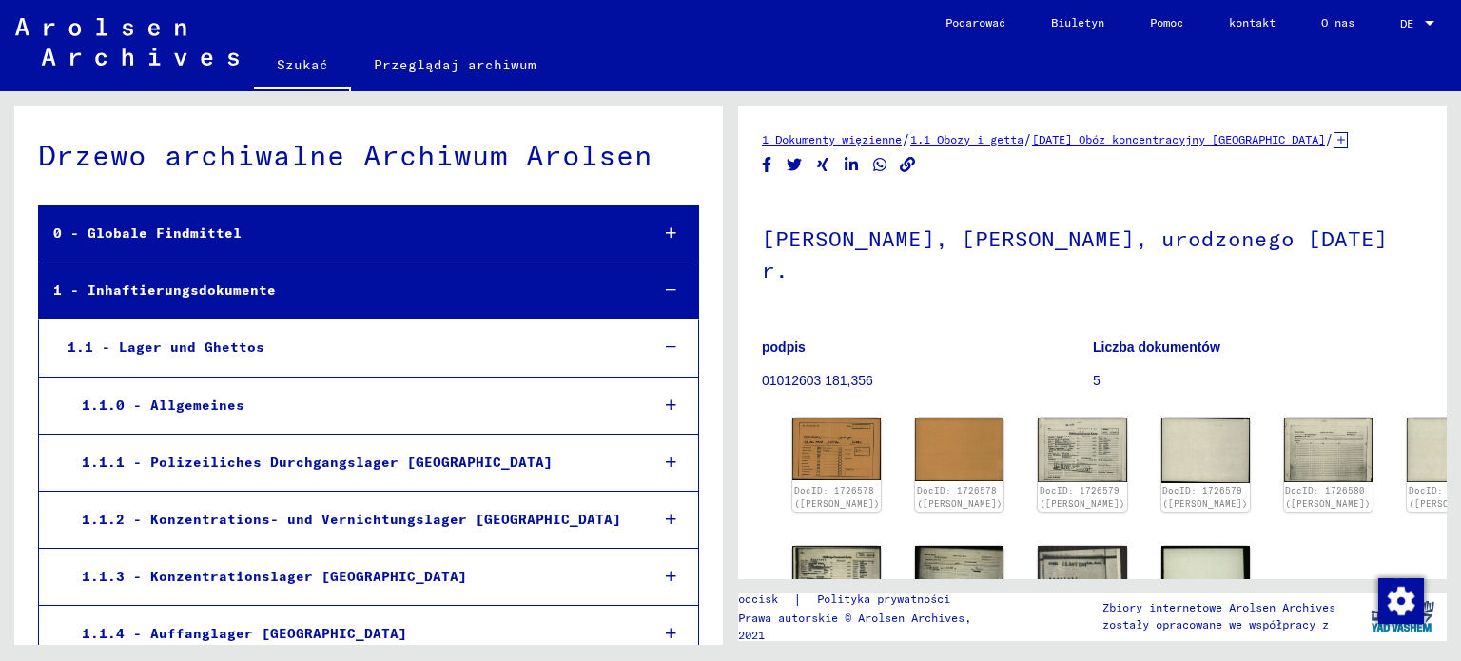
scroll to position [51530, 0]
